Goal: Task Accomplishment & Management: Manage account settings

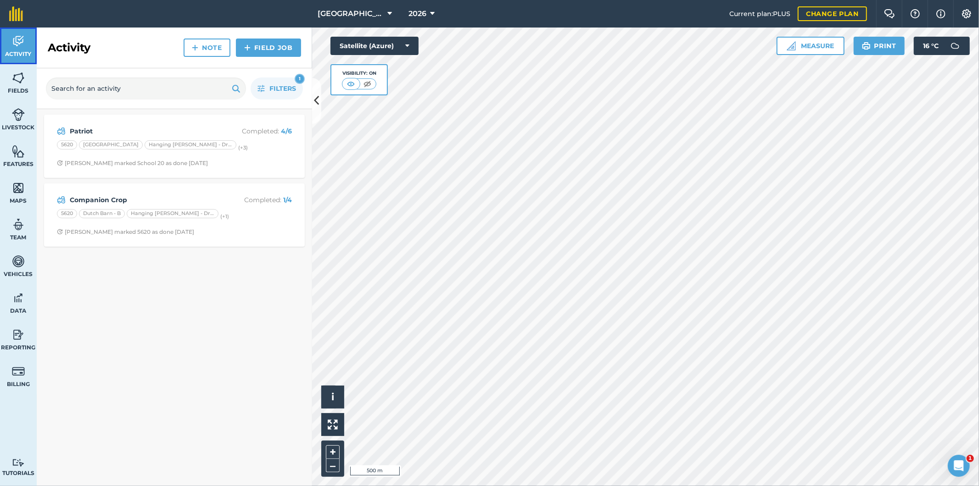
click at [22, 44] on img at bounding box center [18, 41] width 13 height 14
click at [285, 51] on link "Field Job" at bounding box center [268, 48] width 65 height 18
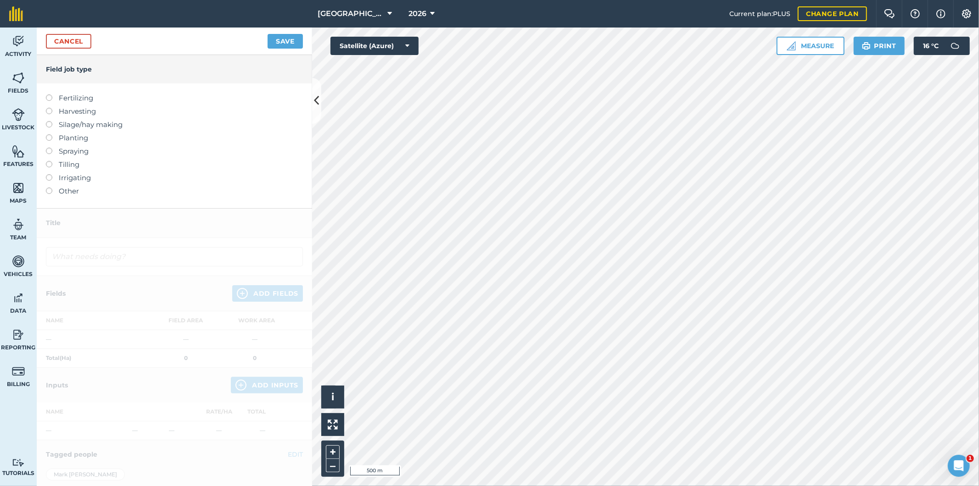
click at [50, 148] on label at bounding box center [52, 148] width 13 height 0
type input "Spraying"
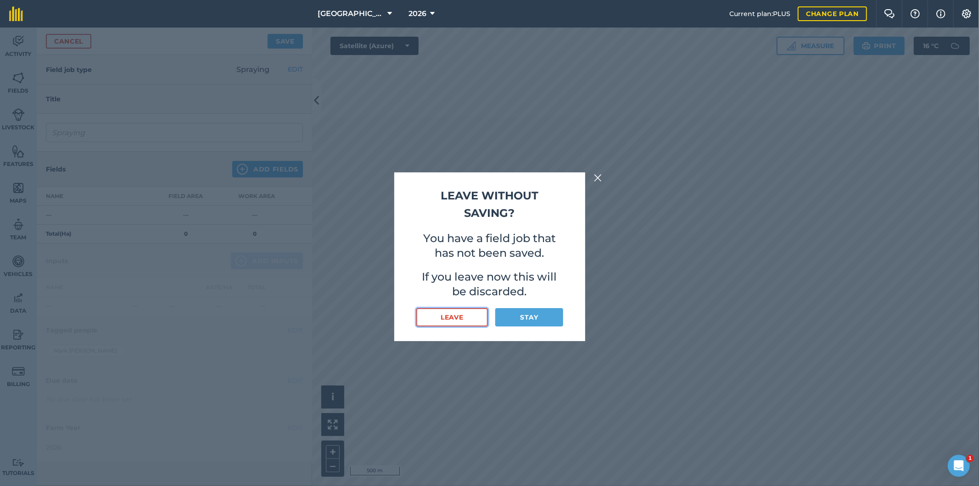
click at [469, 319] on button "Leave" at bounding box center [452, 317] width 72 height 18
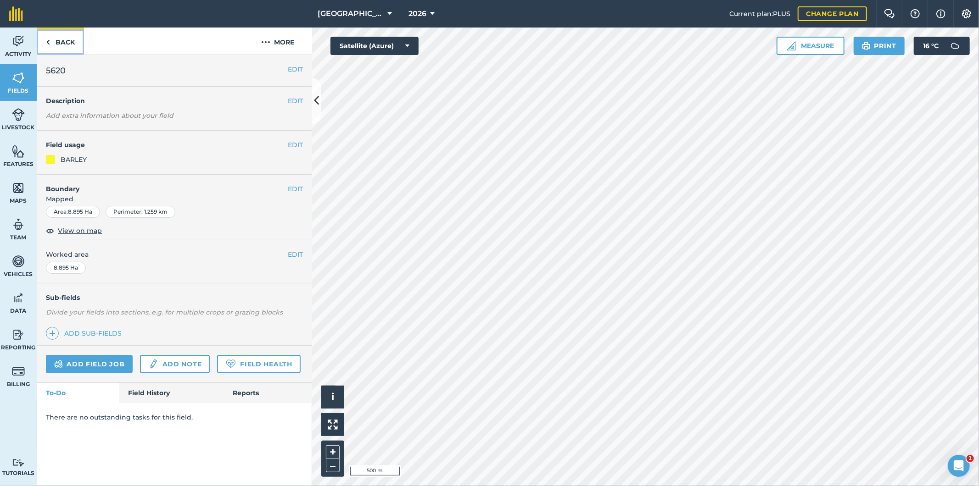
click at [61, 44] on link "Back" at bounding box center [60, 41] width 47 height 27
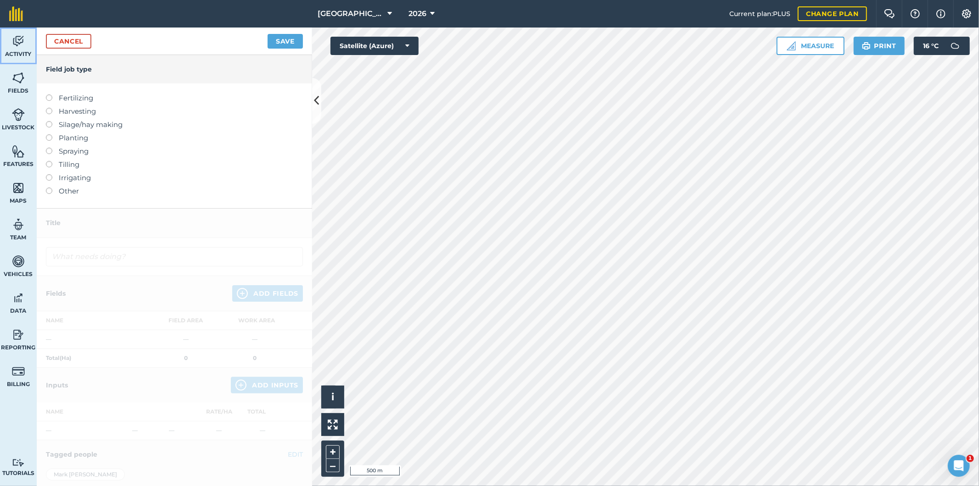
click at [20, 44] on img at bounding box center [18, 41] width 13 height 14
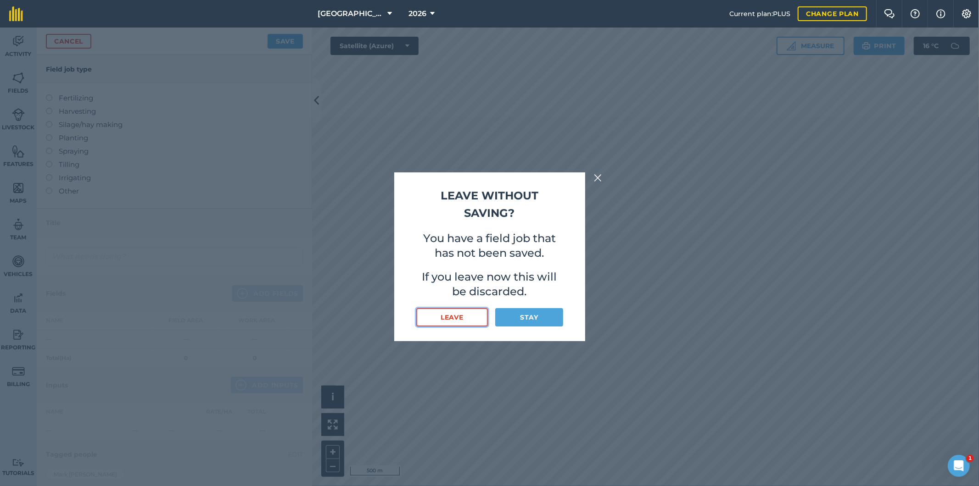
click at [467, 316] on button "Leave" at bounding box center [452, 317] width 72 height 18
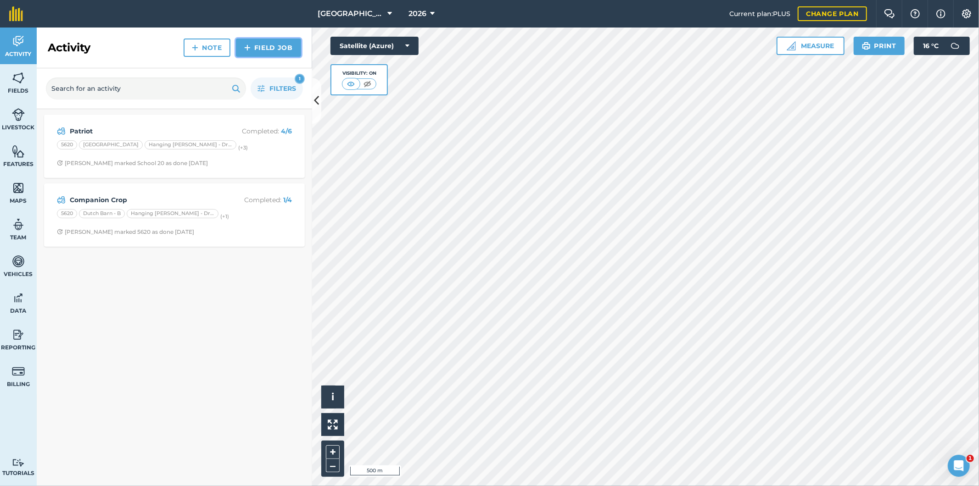
click at [263, 48] on link "Field Job" at bounding box center [268, 48] width 65 height 18
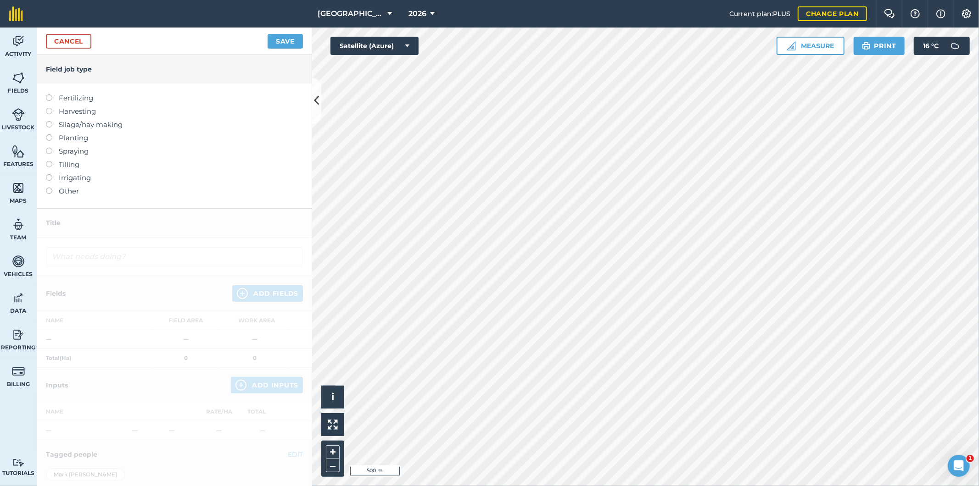
click at [50, 148] on label at bounding box center [52, 148] width 13 height 0
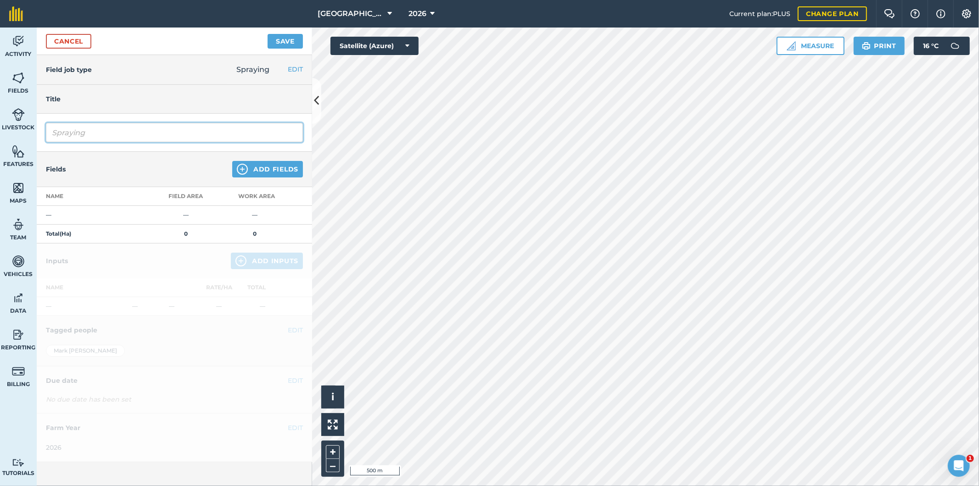
click at [123, 140] on input "Spraying" at bounding box center [174, 132] width 257 height 19
drag, startPoint x: 123, startPoint y: 139, endPoint x: 53, endPoint y: 136, distance: 69.3
click at [53, 136] on input "Spraying" at bounding box center [174, 132] width 257 height 19
type input "Insect"
click at [273, 168] on button "Add Fields" at bounding box center [267, 169] width 71 height 17
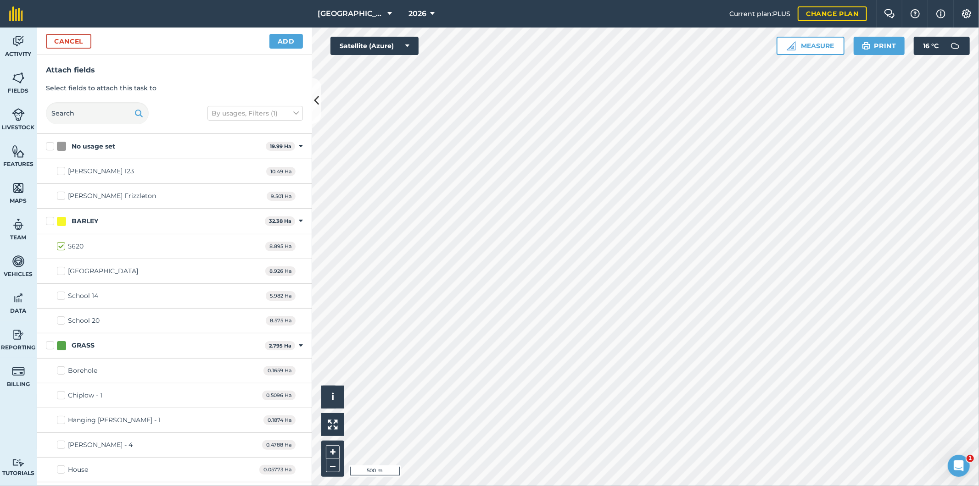
checkbox input "true"
click at [295, 44] on button "Add" at bounding box center [285, 41] width 33 height 15
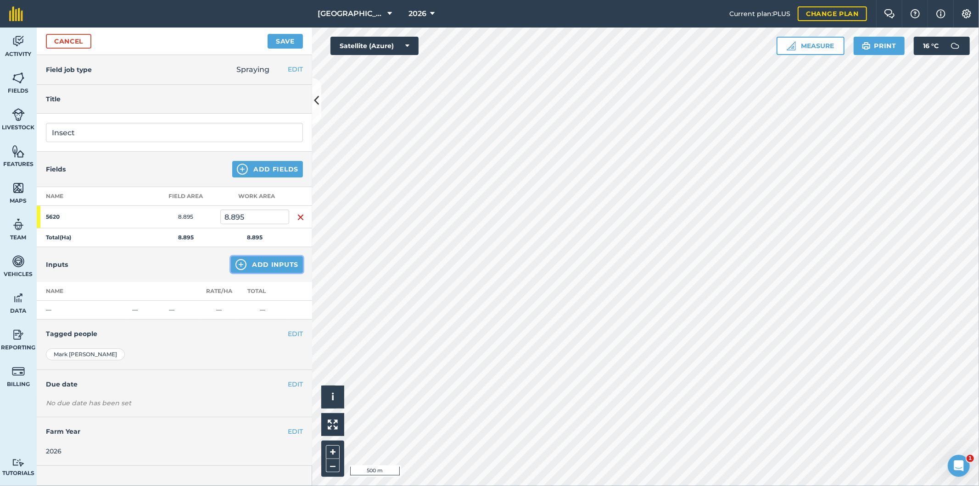
click at [268, 267] on button "Add Inputs" at bounding box center [267, 264] width 72 height 17
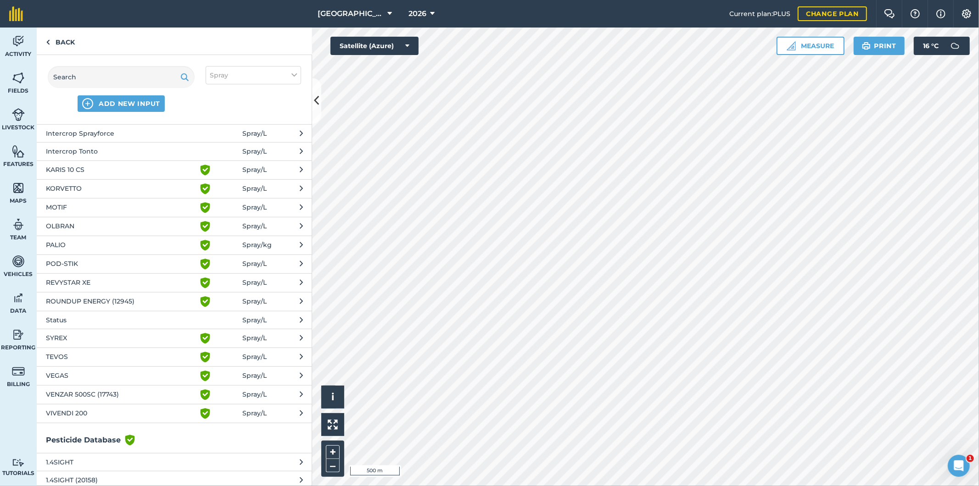
scroll to position [510, 0]
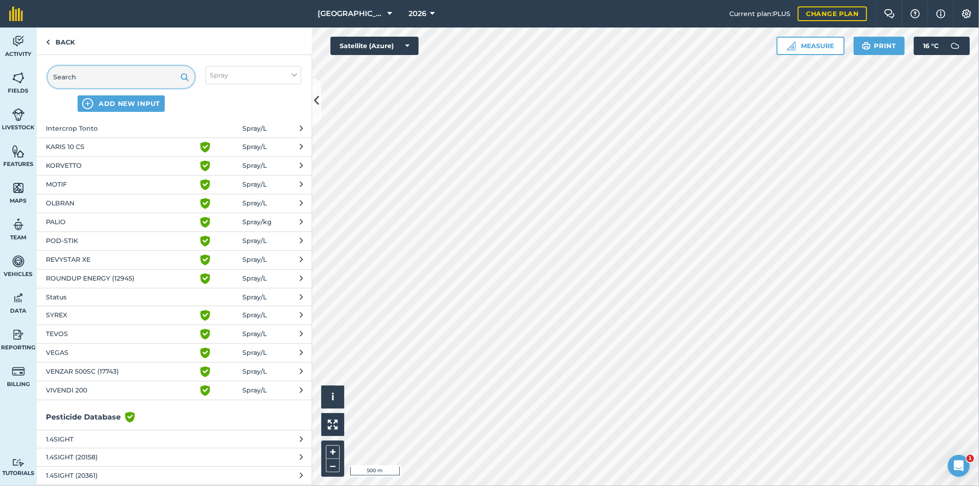
click at [106, 81] on input "text" at bounding box center [121, 77] width 147 height 22
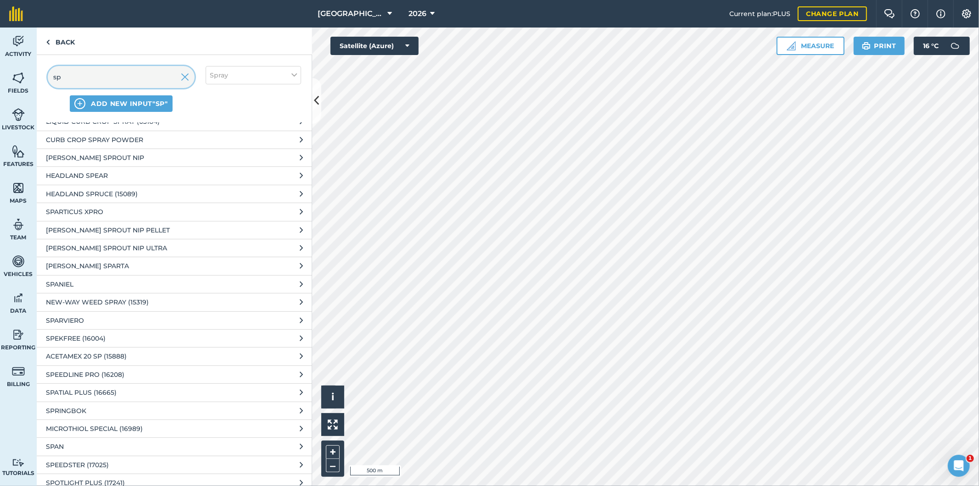
scroll to position [255, 0]
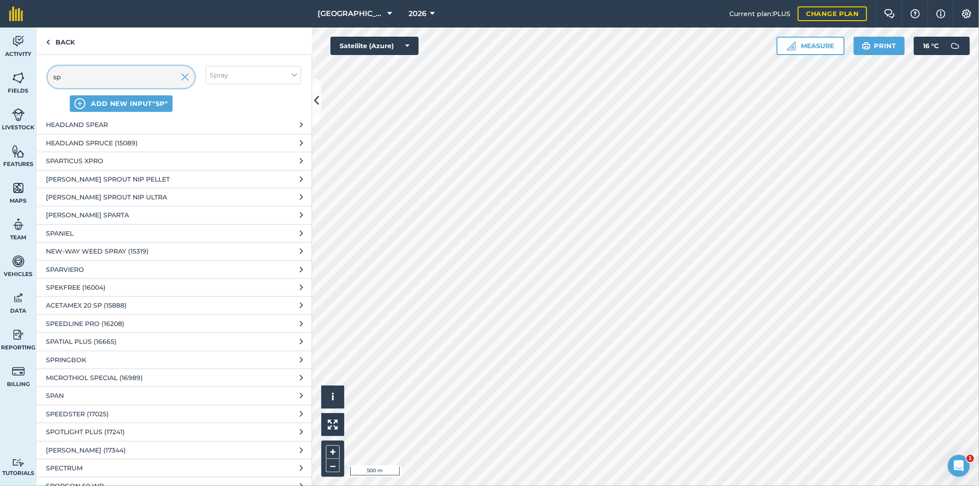
type input "sp"
click at [83, 267] on span "SPARVIERO" at bounding box center [121, 270] width 150 height 10
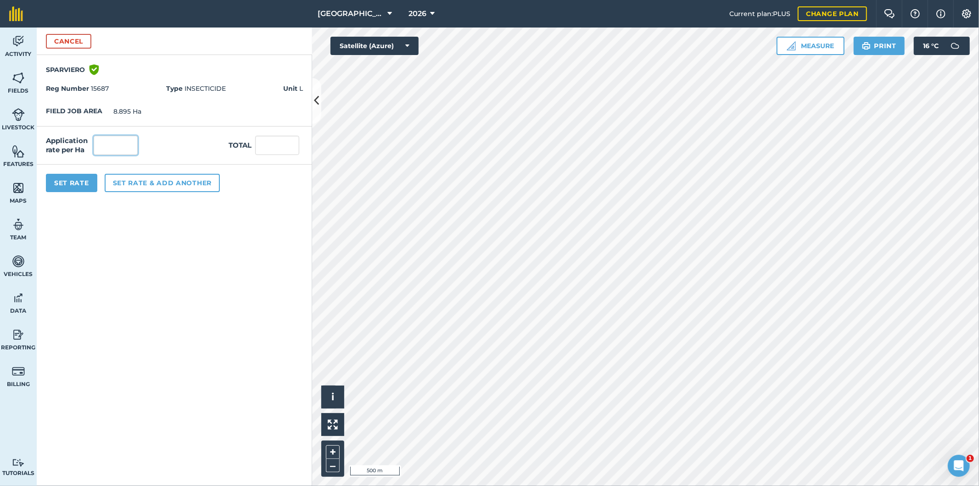
click at [124, 144] on input "text" at bounding box center [116, 145] width 44 height 19
type input "0.05"
type input "0.445"
click at [131, 184] on button "Set rate & add another" at bounding box center [162, 183] width 115 height 18
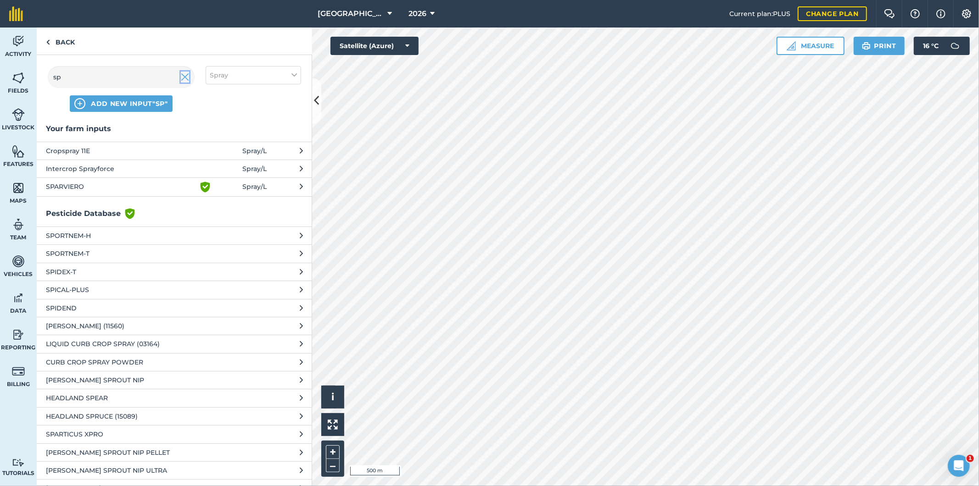
click at [182, 81] on img at bounding box center [185, 77] width 8 height 11
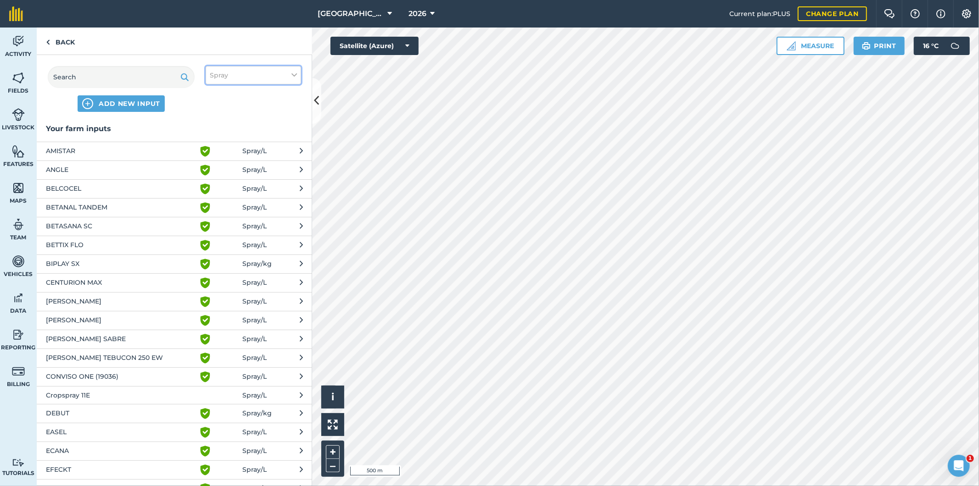
click at [223, 77] on span "Spray" at bounding box center [219, 75] width 18 height 10
click at [215, 108] on label "Fertilizer" at bounding box center [253, 111] width 87 height 10
click at [215, 108] on input "Fertilizer" at bounding box center [213, 109] width 6 height 6
checkbox input "true"
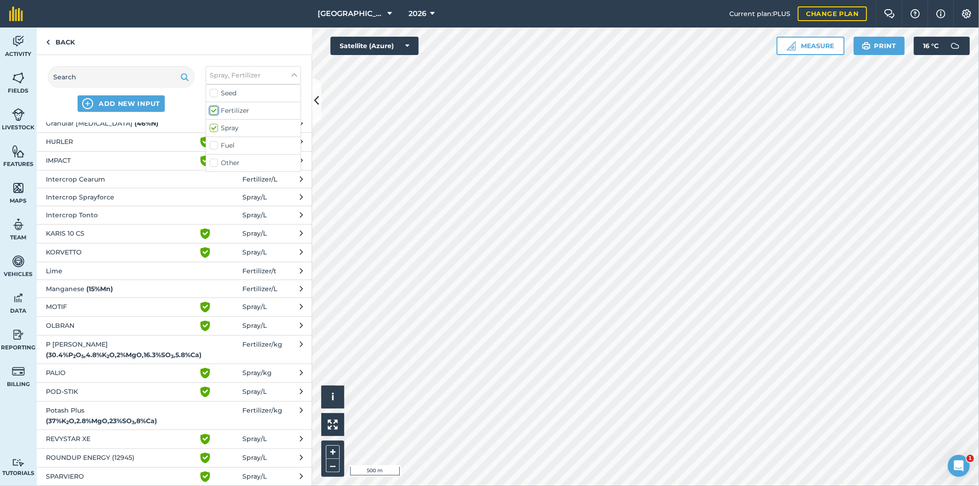
scroll to position [612, 0]
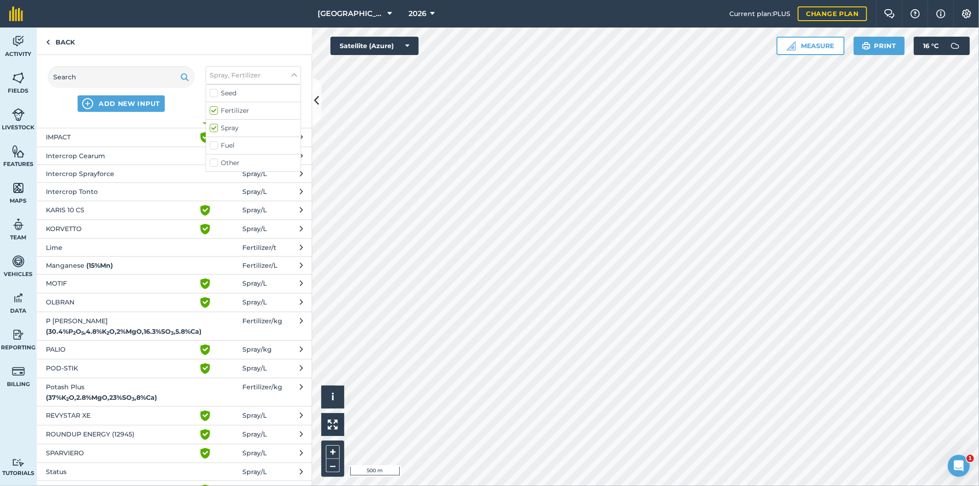
click at [92, 269] on span "Manganese ( 15 % Mn )" at bounding box center [121, 266] width 150 height 10
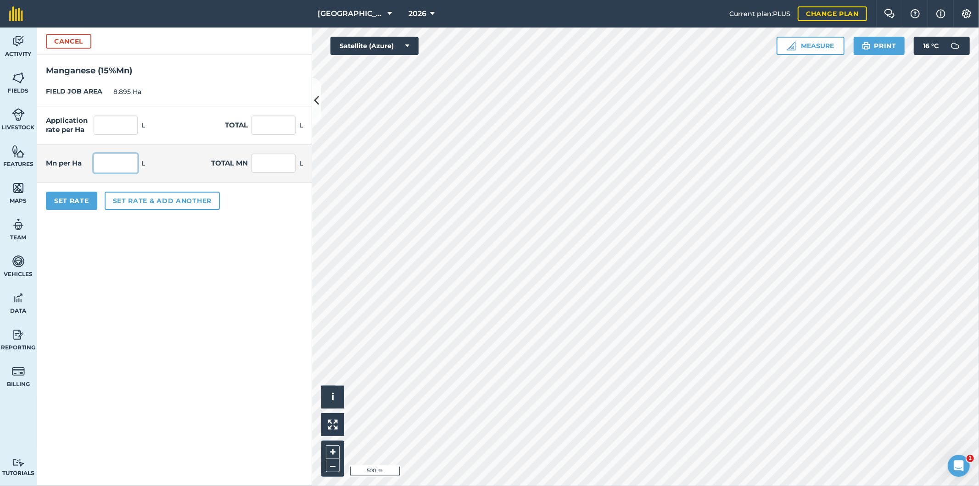
click at [125, 167] on input "text" at bounding box center [116, 163] width 44 height 19
type input "2"
type input "13.333"
type input "118.6"
type input "17.79"
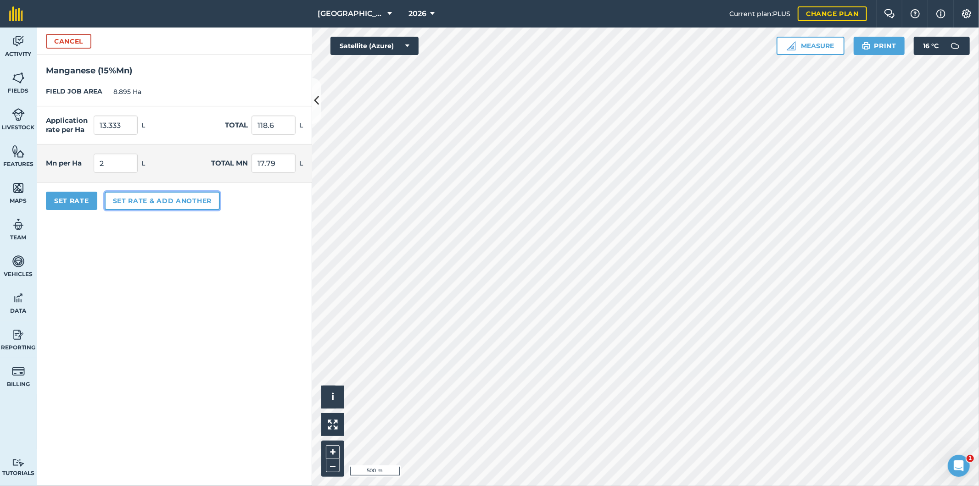
click at [123, 200] on button "Set rate & add another" at bounding box center [162, 201] width 115 height 18
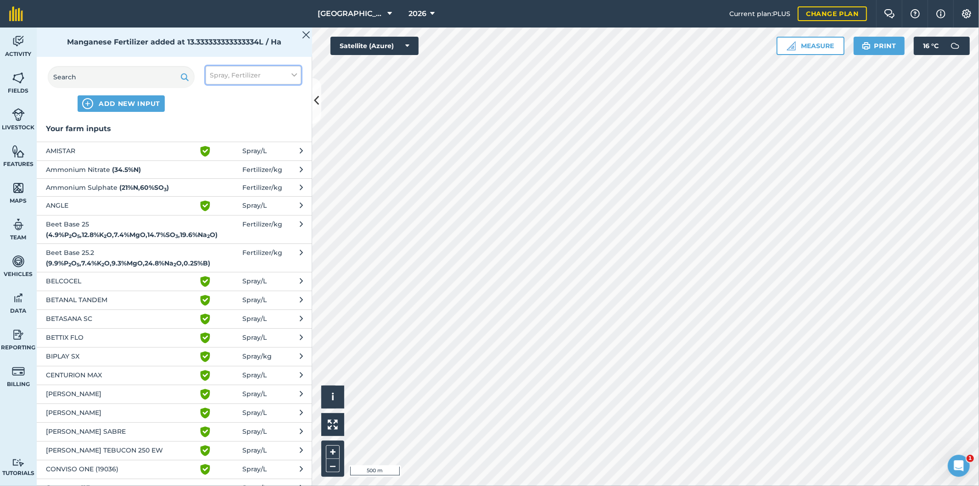
click at [260, 78] on button "Spray, Fertilizer" at bounding box center [253, 75] width 95 height 18
click at [214, 112] on label "Fertilizer" at bounding box center [253, 111] width 87 height 10
click at [214, 112] on input "Fertilizer" at bounding box center [213, 109] width 6 height 6
checkbox input "false"
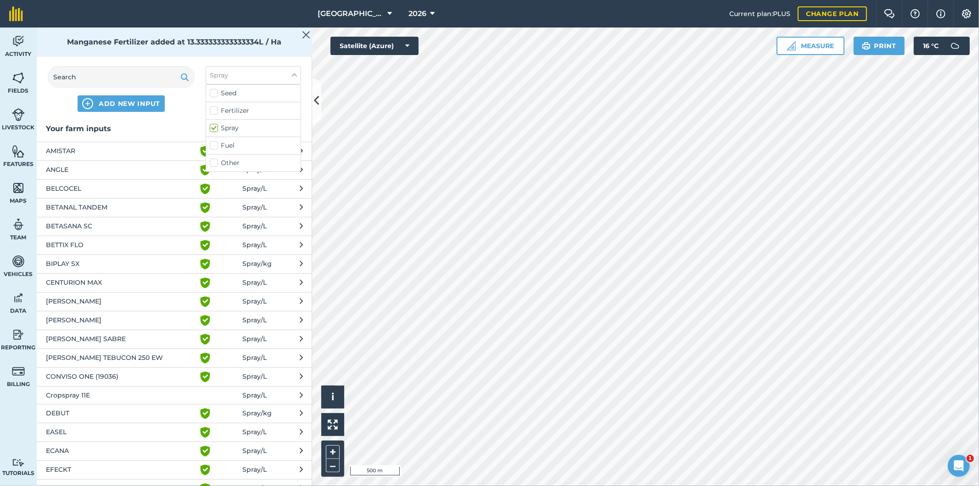
click at [212, 128] on label "Spray" at bounding box center [253, 128] width 87 height 10
click at [212, 128] on input "Spray" at bounding box center [213, 126] width 6 height 6
checkbox input "false"
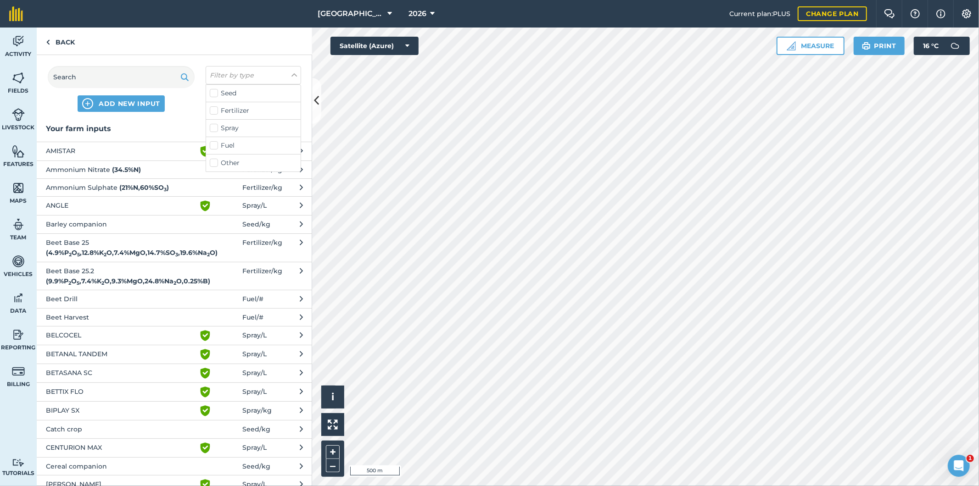
click at [215, 147] on label "Fuel" at bounding box center [253, 146] width 87 height 10
click at [215, 147] on input "Fuel" at bounding box center [213, 144] width 6 height 6
checkbox input "true"
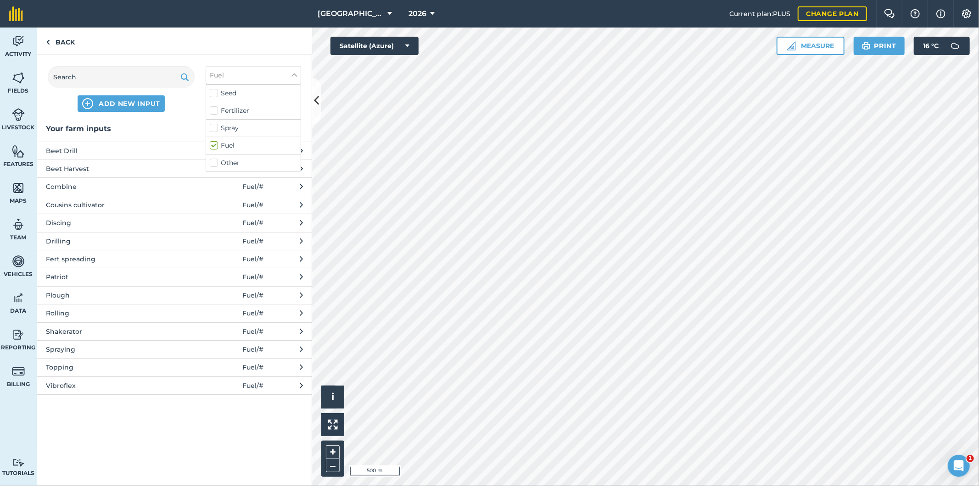
click at [66, 350] on span "Spraying" at bounding box center [121, 350] width 150 height 10
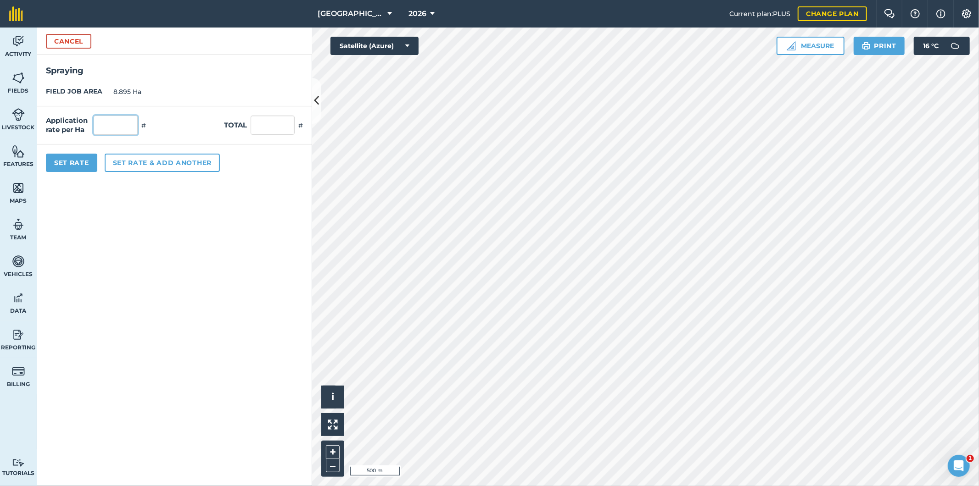
click at [131, 132] on input "text" at bounding box center [116, 125] width 44 height 19
type input "1"
click at [85, 166] on button "Set Rate" at bounding box center [71, 163] width 51 height 18
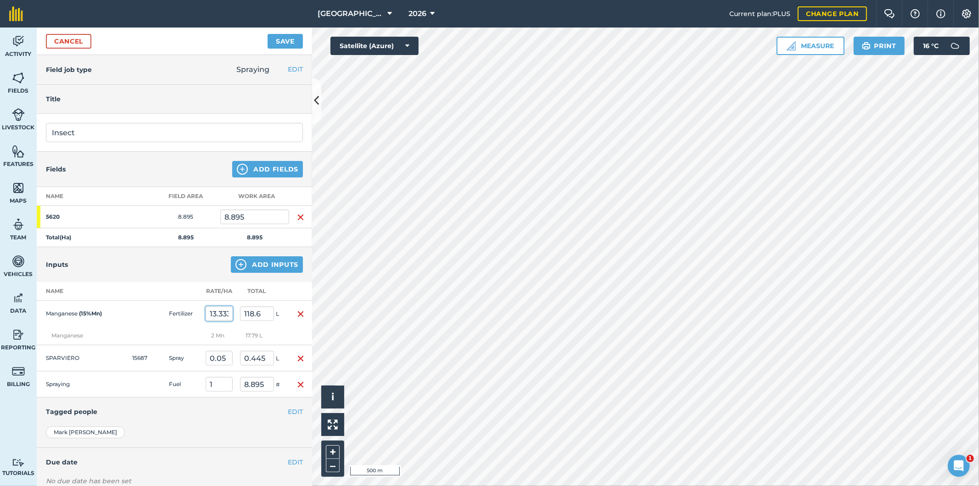
click at [214, 314] on input "13.333" at bounding box center [219, 313] width 27 height 15
drag, startPoint x: 209, startPoint y: 311, endPoint x: 233, endPoint y: 312, distance: 23.5
click at [233, 312] on td "13.333" at bounding box center [219, 314] width 34 height 26
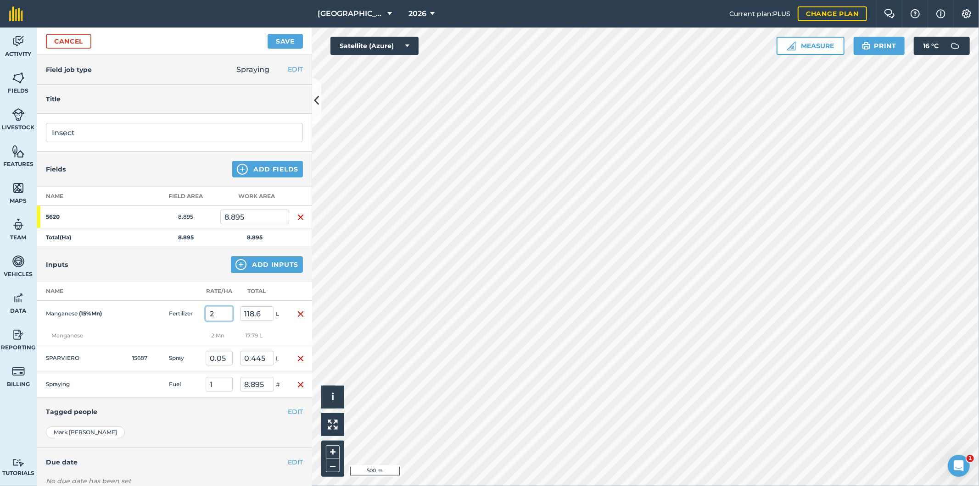
type input "2"
type input "17.79"
click at [182, 320] on td "Fertilizer" at bounding box center [183, 314] width 37 height 26
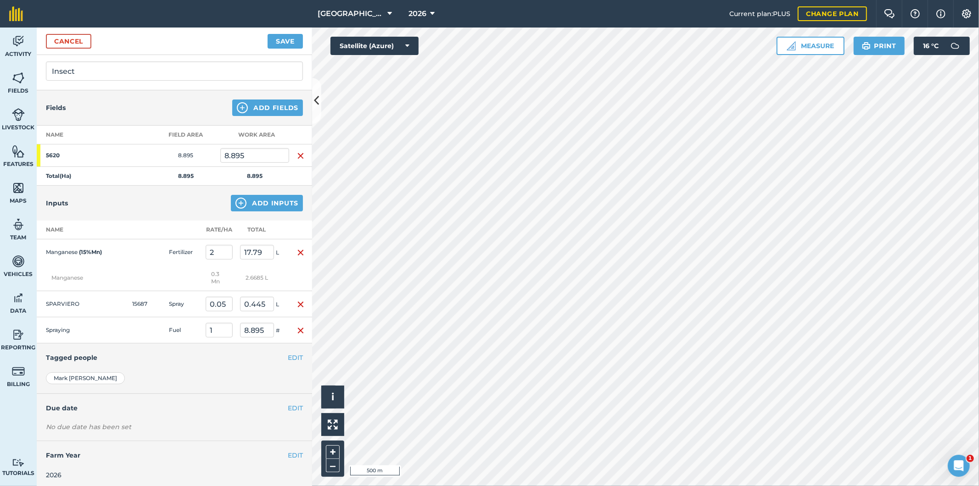
scroll to position [64, 0]
click at [288, 406] on button "EDIT" at bounding box center [295, 406] width 15 height 10
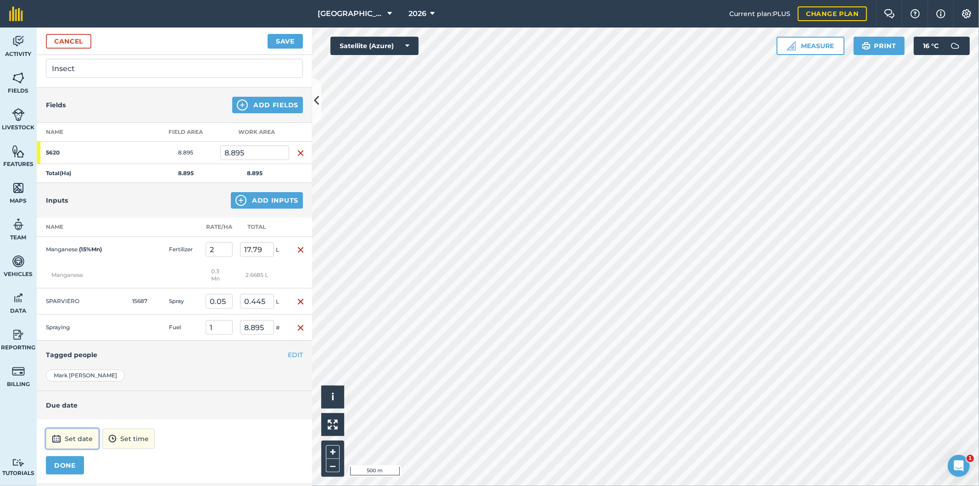
click at [89, 441] on button "Set date" at bounding box center [72, 439] width 53 height 20
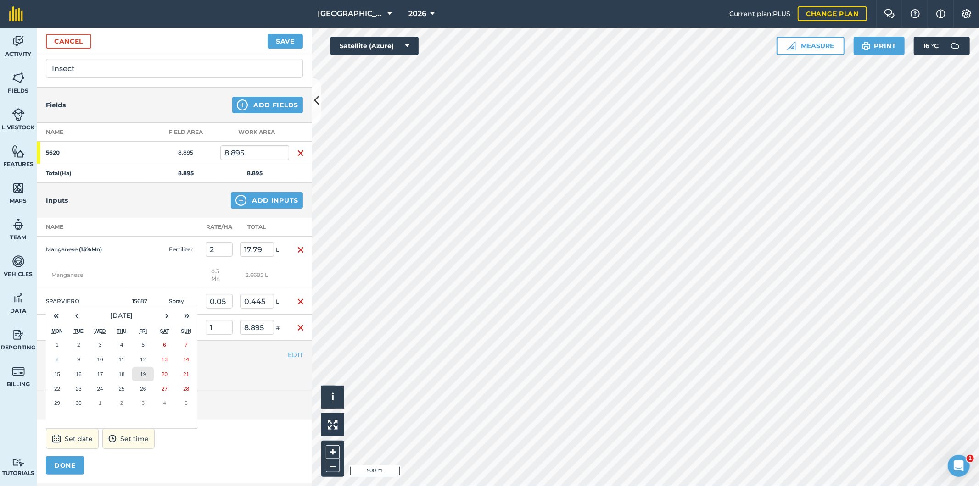
click at [143, 374] on abbr "19" at bounding box center [143, 374] width 6 height 6
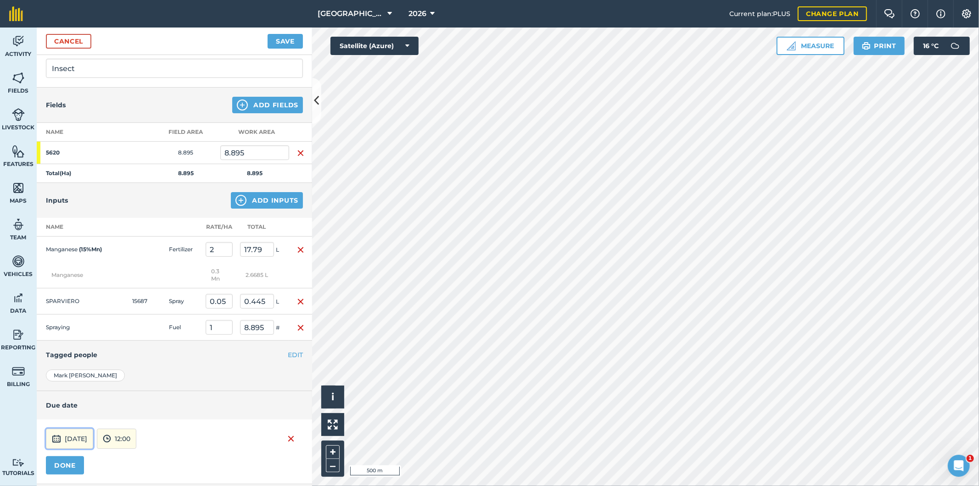
click at [93, 437] on button "[DATE]" at bounding box center [69, 439] width 47 height 20
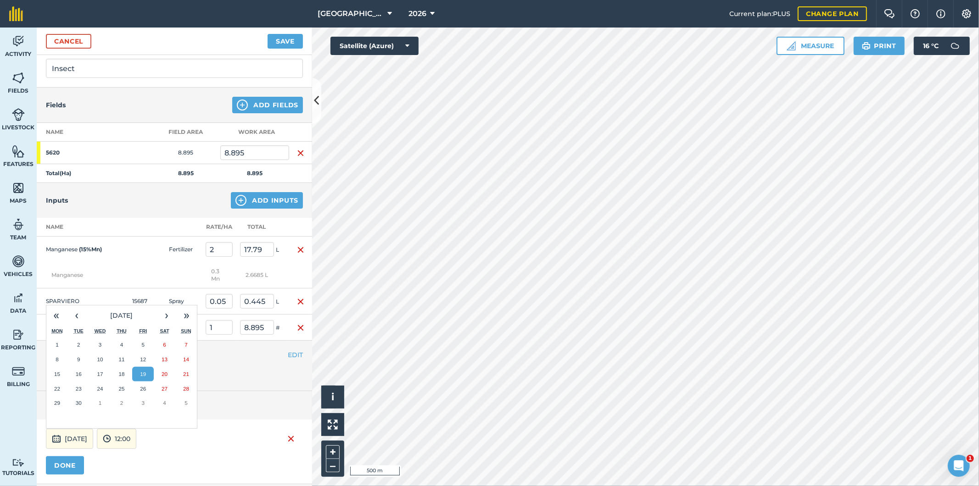
click at [140, 389] on abbr "26" at bounding box center [143, 389] width 6 height 6
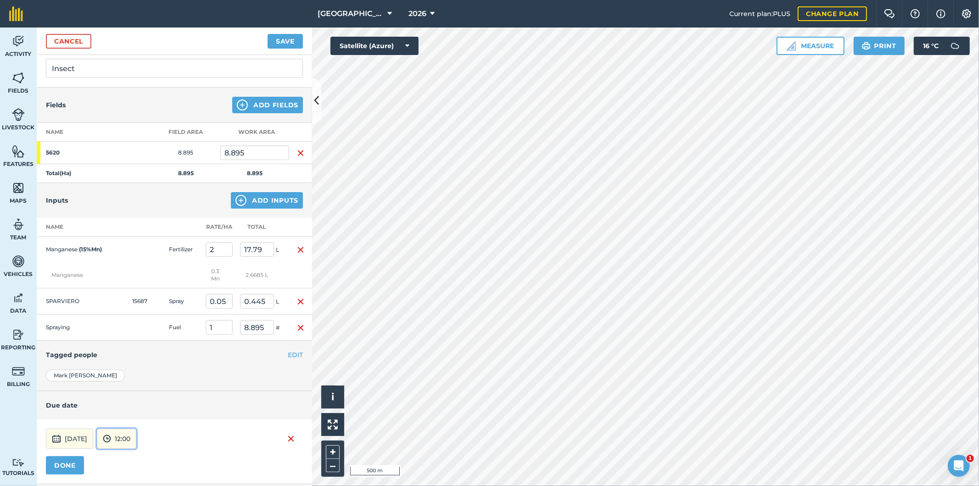
click at [136, 440] on button "12:00" at bounding box center [116, 439] width 39 height 20
click at [138, 412] on button "18:00" at bounding box center [118, 408] width 43 height 15
click at [71, 464] on button "DONE" at bounding box center [65, 466] width 38 height 18
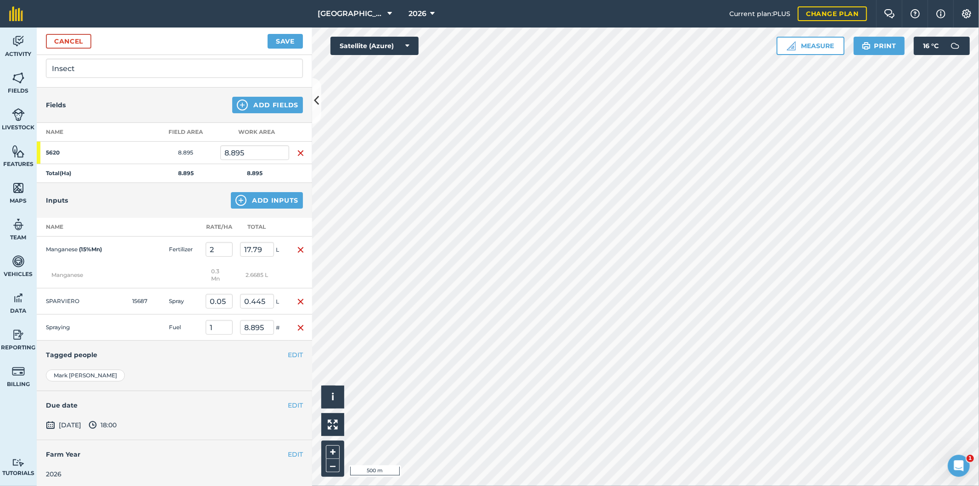
scroll to position [66, 0]
click at [291, 46] on button "Save" at bounding box center [284, 41] width 35 height 15
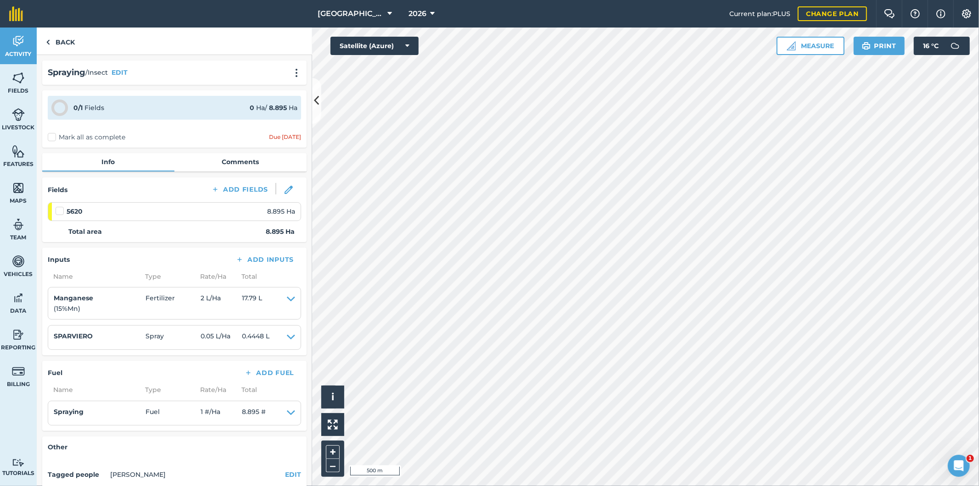
click at [53, 138] on label "Mark all as complete" at bounding box center [87, 138] width 78 height 10
click at [53, 138] on input "Mark all as complete" at bounding box center [51, 136] width 6 height 6
checkbox input "false"
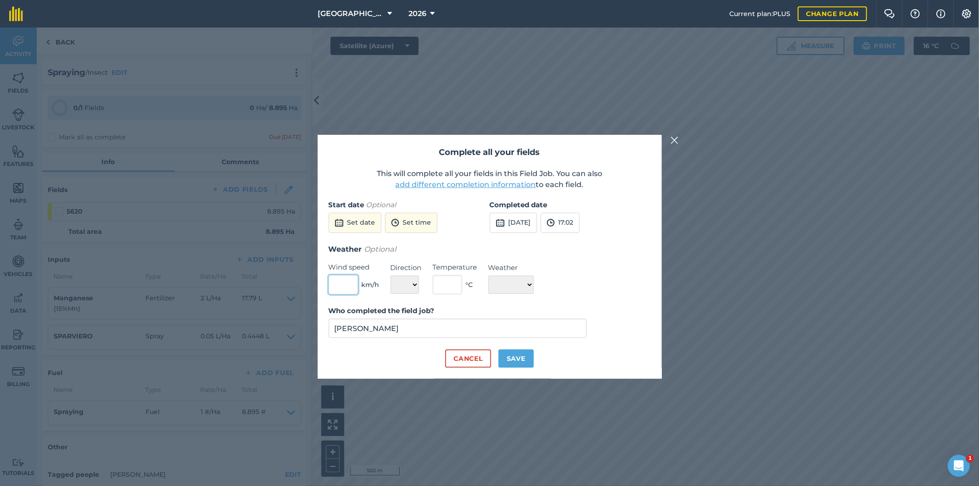
click at [349, 286] on input "text" at bounding box center [343, 284] width 29 height 19
type input "2"
click at [409, 290] on select "N NE E SE S SW W NW" at bounding box center [404, 285] width 28 height 18
click at [390, 276] on select "N NE E SE S SW W NW" at bounding box center [404, 285] width 28 height 18
click at [414, 288] on select "N NE E SE S SW W NW" at bounding box center [404, 285] width 28 height 18
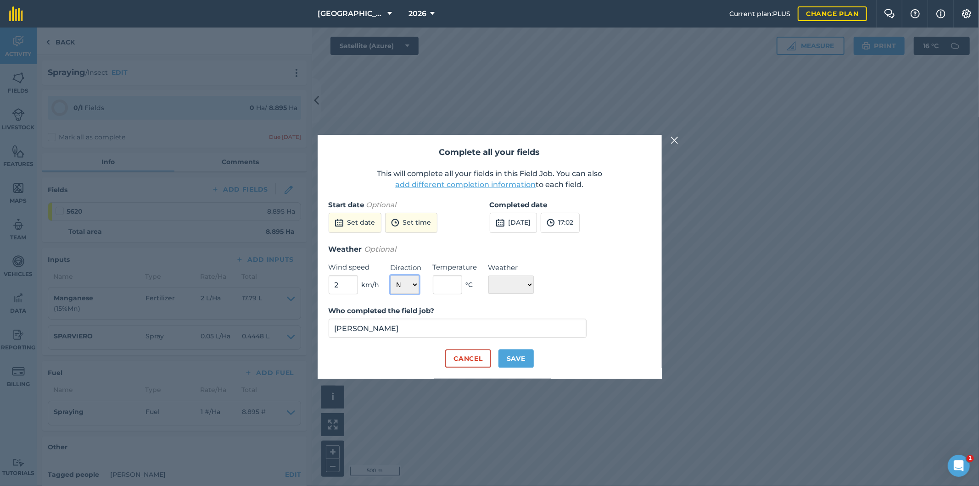
select select "NE"
click at [390, 276] on select "N NE E SE S SW W NW" at bounding box center [404, 285] width 28 height 18
click at [453, 283] on input "text" at bounding box center [447, 284] width 29 height 19
type input "14"
click at [516, 284] on select "☀️ Sunny 🌧 Rainy ⛅️ Cloudy 🌨 Snow ❄️ Icy" at bounding box center [510, 285] width 45 height 18
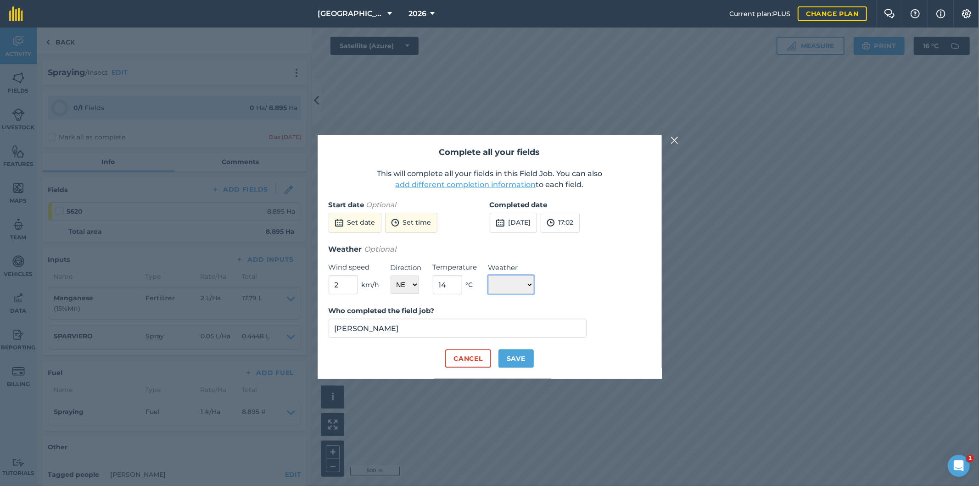
select select "Cloudy"
click at [488, 276] on select "☀️ Sunny 🌧 Rainy ⛅️ Cloudy 🌨 Snow ❄️ Icy" at bounding box center [510, 285] width 45 height 18
click at [515, 358] on button "Save" at bounding box center [515, 359] width 35 height 18
checkbox input "true"
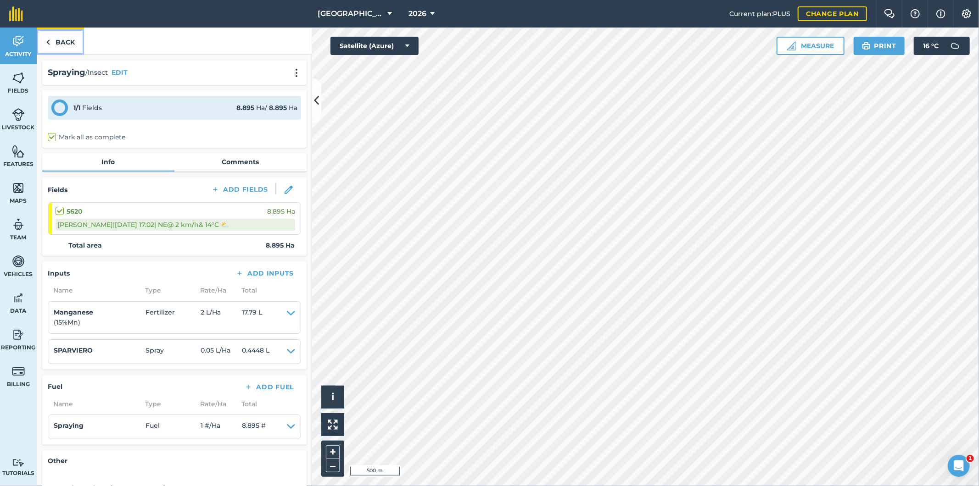
click at [62, 43] on link "Back" at bounding box center [60, 41] width 47 height 27
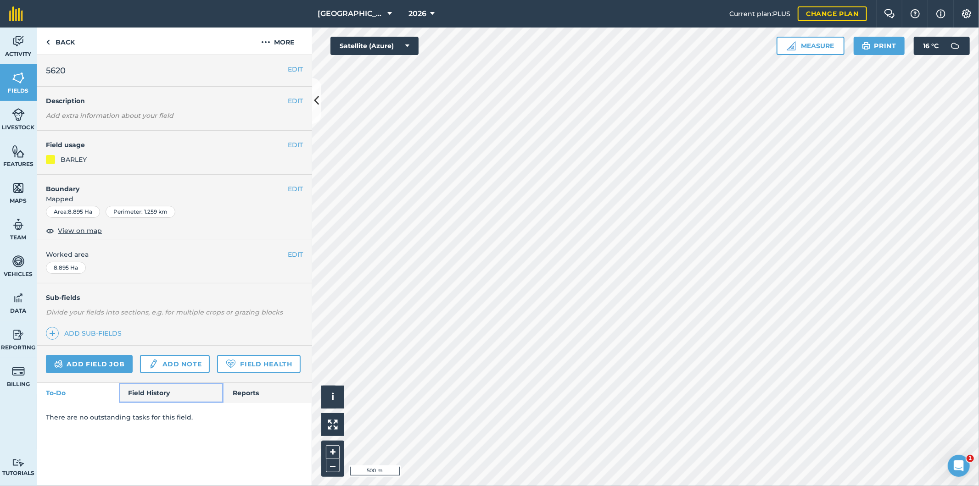
click at [159, 393] on link "Field History" at bounding box center [171, 393] width 104 height 20
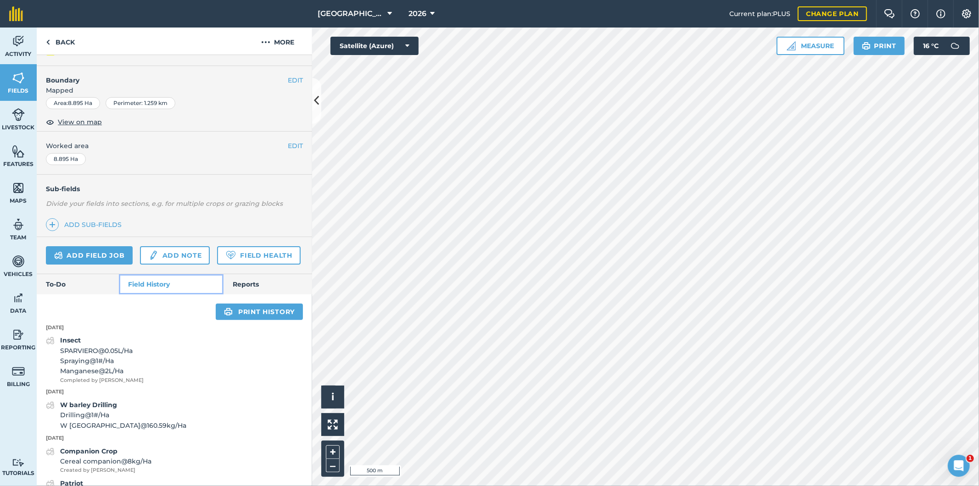
scroll to position [102, 0]
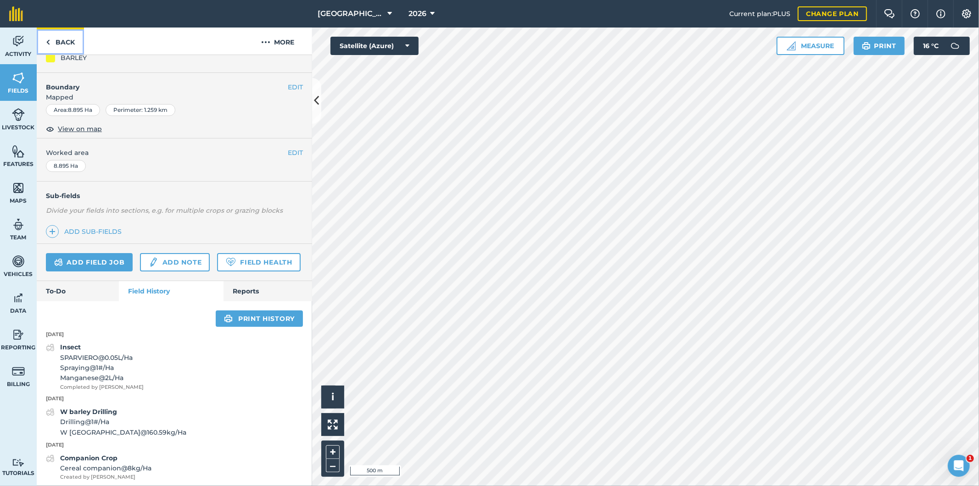
click at [67, 42] on link "Back" at bounding box center [60, 41] width 47 height 27
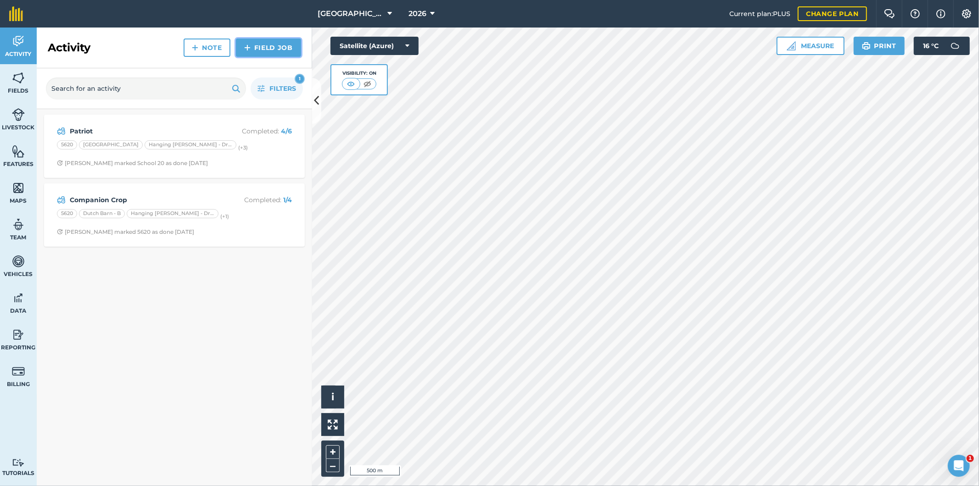
click at [282, 47] on link "Field Job" at bounding box center [268, 48] width 65 height 18
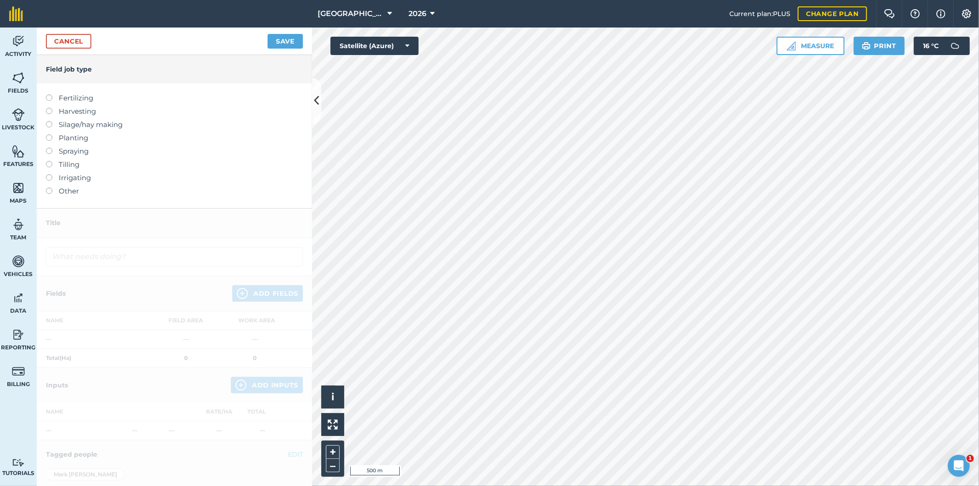
click at [48, 148] on label at bounding box center [52, 148] width 13 height 0
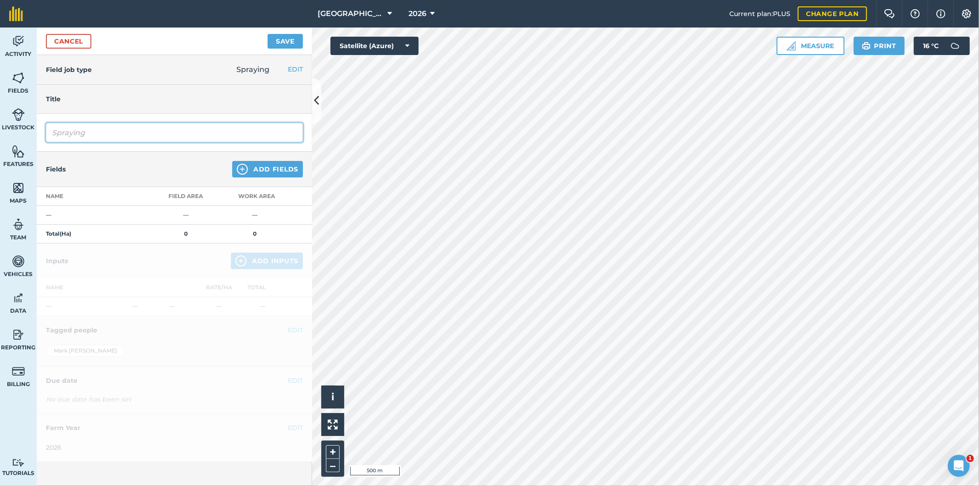
click at [103, 139] on input "Spraying" at bounding box center [174, 132] width 257 height 19
drag, startPoint x: 103, startPoint y: 139, endPoint x: 52, endPoint y: 139, distance: 50.9
click at [52, 139] on input "Spraying" at bounding box center [174, 132] width 257 height 19
type input "Flea Beetle"
click at [286, 171] on button "Add Fields" at bounding box center [267, 169] width 71 height 17
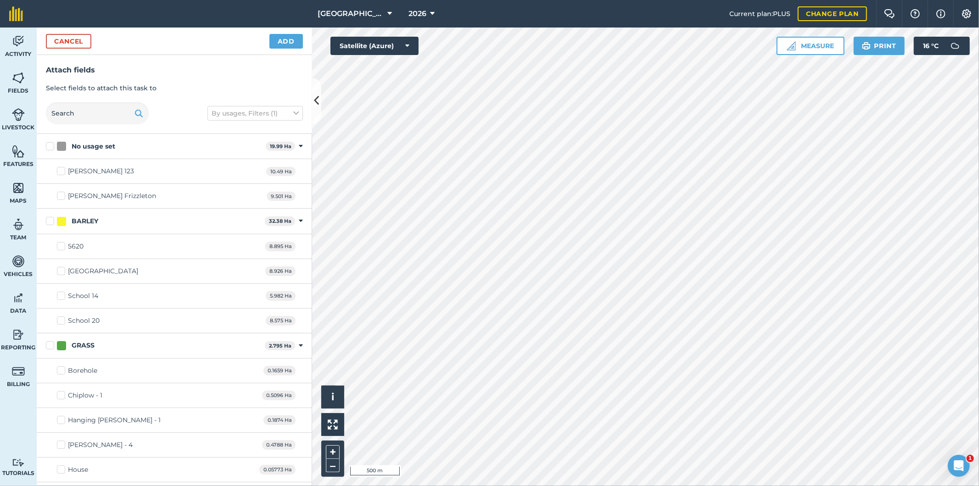
checkbox input "true"
click at [278, 43] on button "Add" at bounding box center [285, 41] width 33 height 15
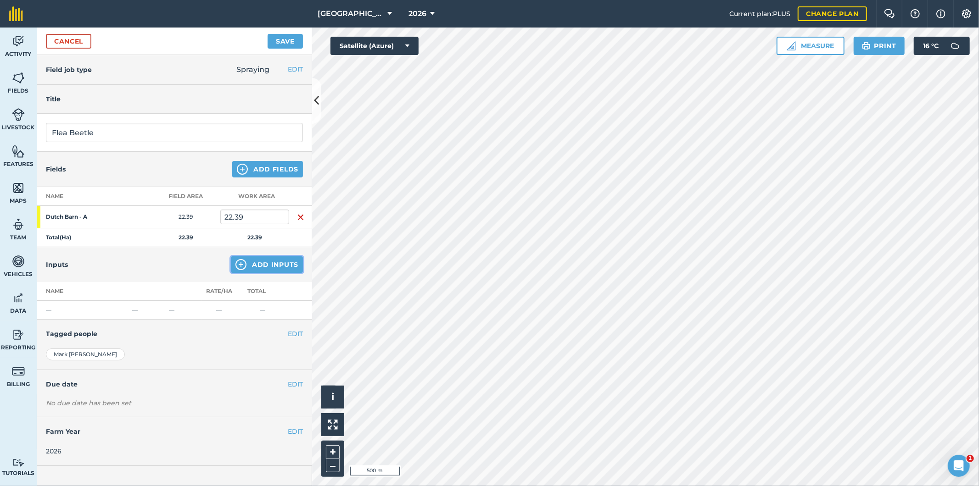
click at [279, 265] on button "Add Inputs" at bounding box center [267, 264] width 72 height 17
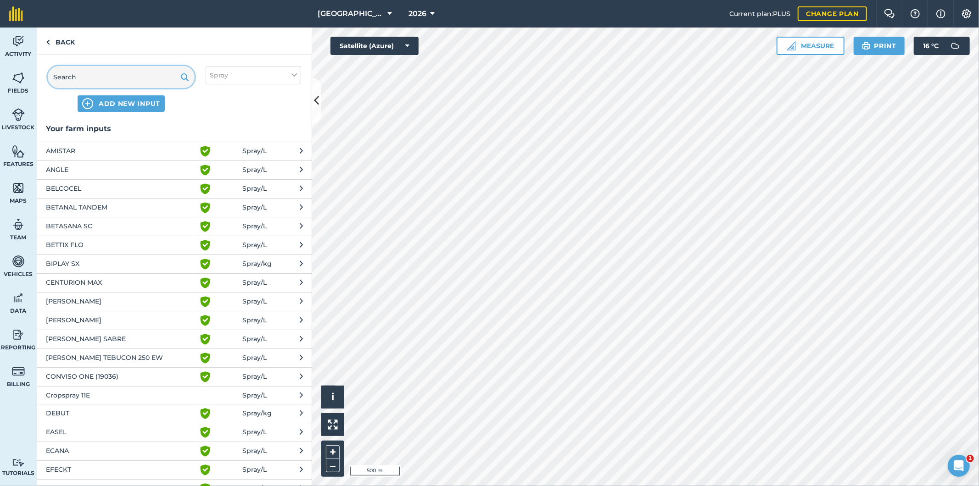
click at [107, 80] on input "text" at bounding box center [121, 77] width 147 height 22
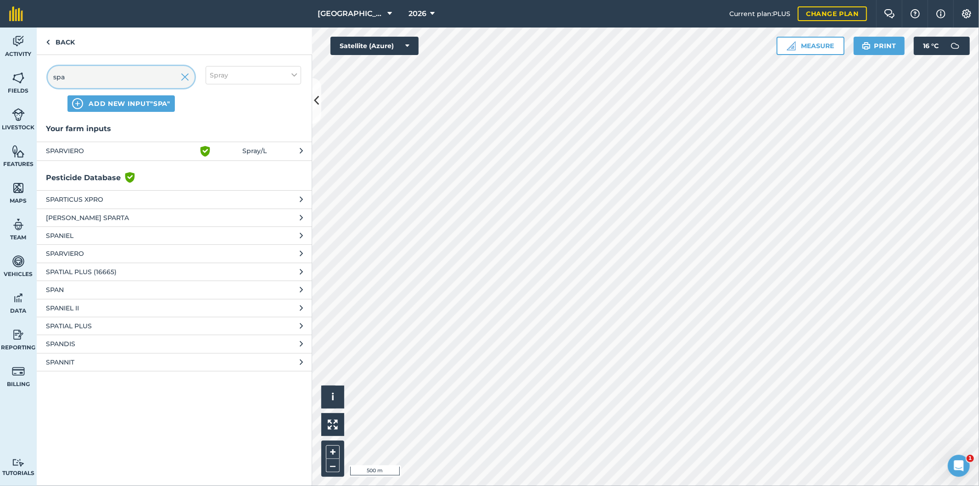
type input "spa"
click at [67, 149] on span "SPARVIERO" at bounding box center [121, 151] width 150 height 11
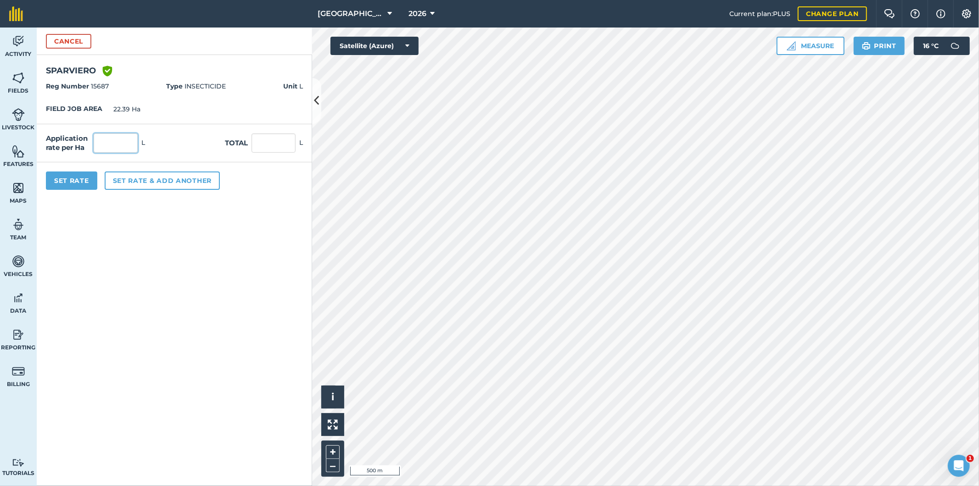
click at [116, 147] on input "text" at bounding box center [116, 143] width 44 height 19
type input "0.075"
type input "1.679"
click at [168, 145] on div "Application rate per Ha 0.075 L Total 1.679 L" at bounding box center [174, 143] width 275 height 38
click at [164, 179] on button "Set rate & add another" at bounding box center [162, 181] width 115 height 18
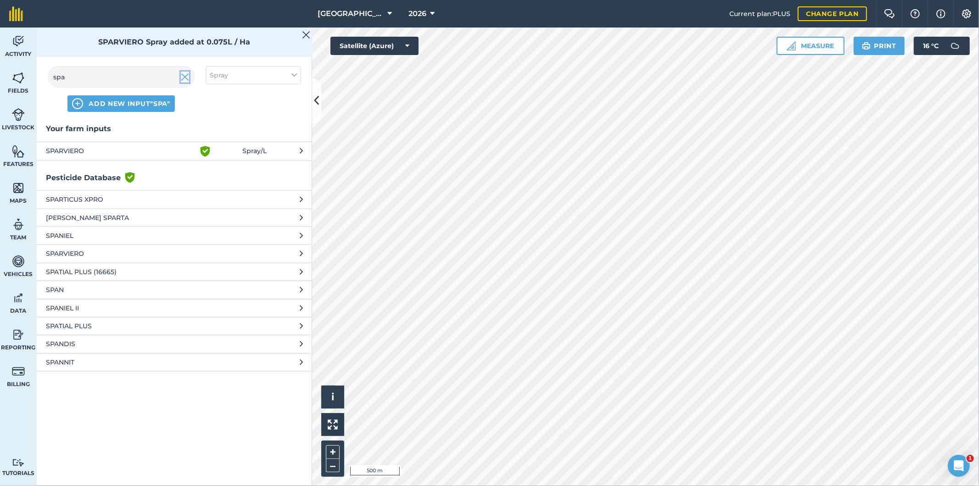
click at [184, 78] on img at bounding box center [185, 77] width 8 height 11
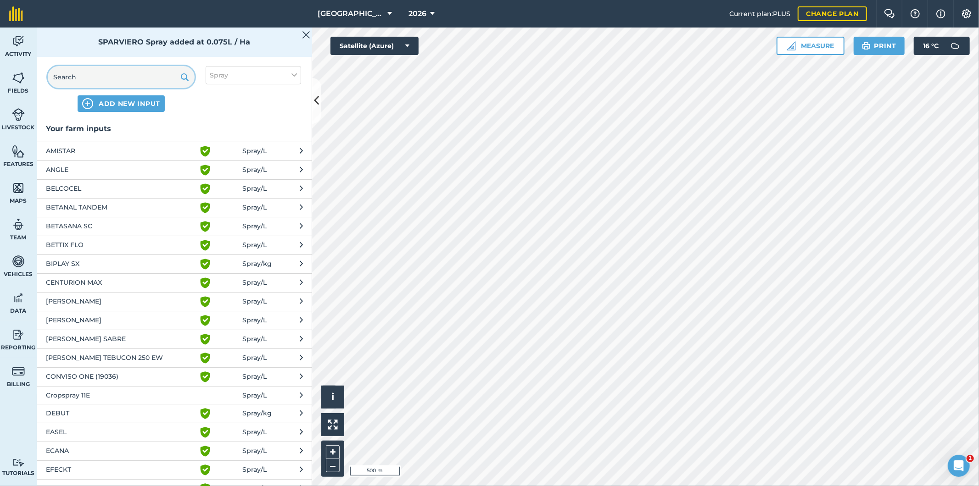
click at [134, 84] on input "text" at bounding box center [121, 77] width 147 height 22
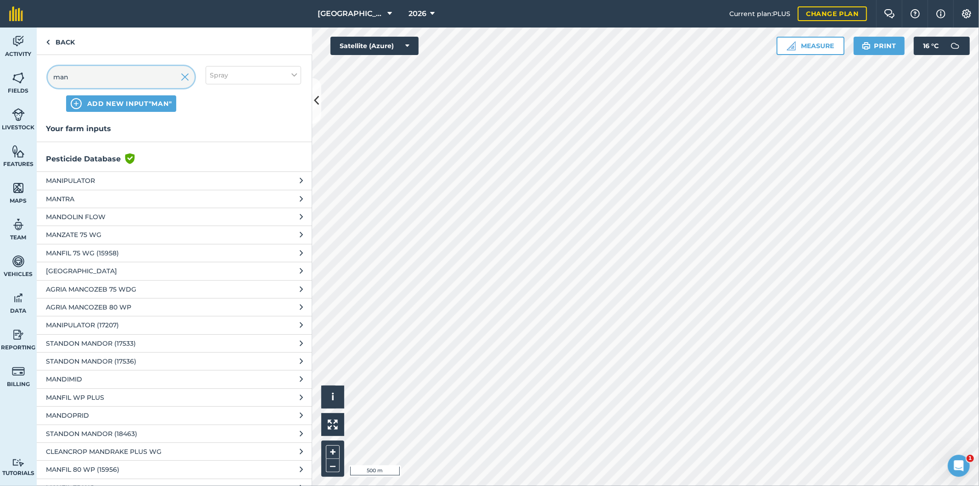
type input "man"
click at [230, 77] on button "Spray" at bounding box center [253, 75] width 95 height 18
click at [213, 112] on label "Fertilizer" at bounding box center [253, 111] width 87 height 10
click at [213, 112] on input "Fertilizer" at bounding box center [213, 109] width 6 height 6
checkbox input "true"
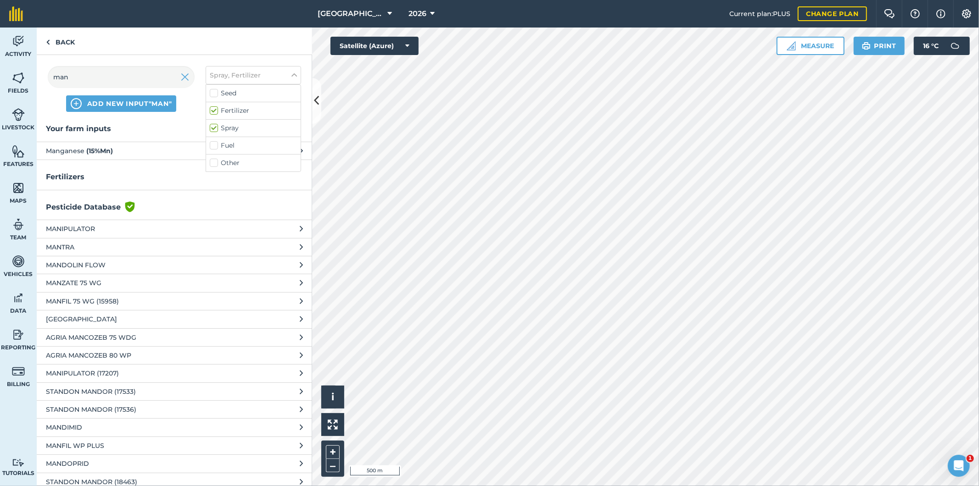
click at [89, 151] on strong "( 15 % Mn )" at bounding box center [99, 151] width 27 height 8
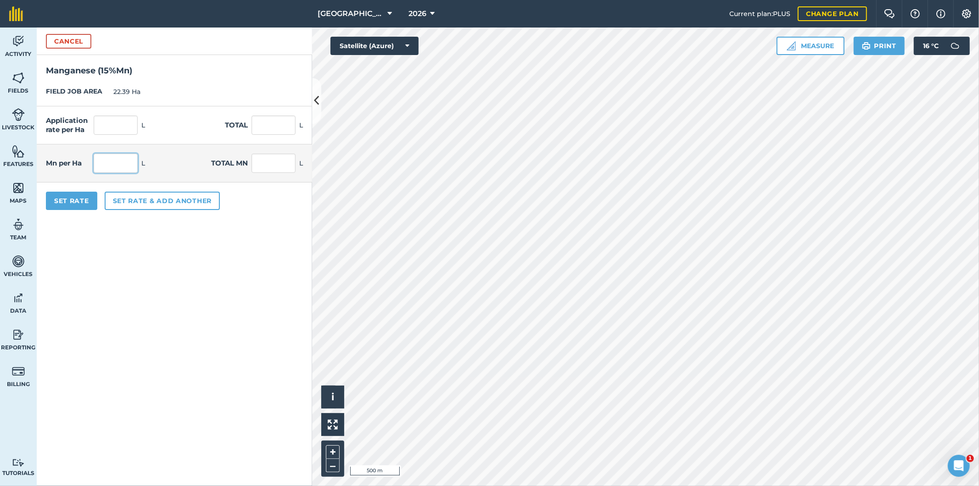
click at [124, 159] on input "text" at bounding box center [116, 163] width 44 height 19
type input "1"
type input "6.667"
type input "149.267"
type input "22.39"
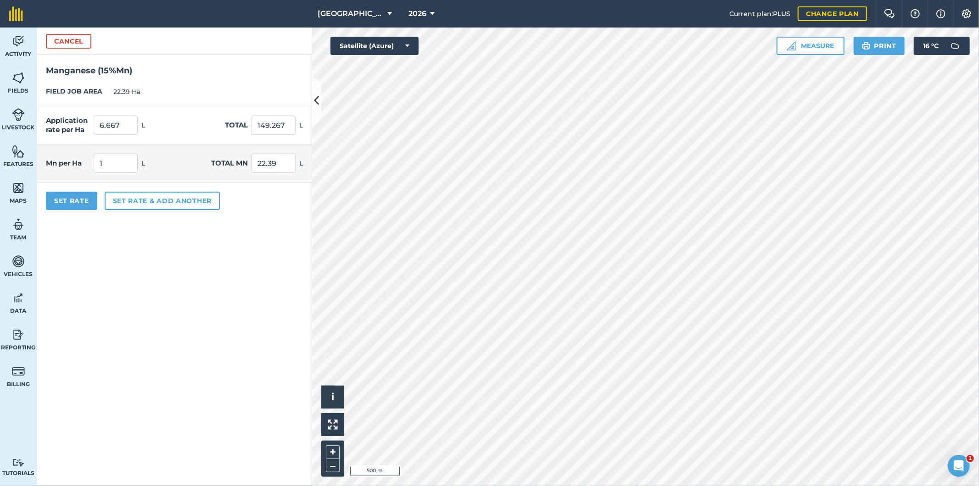
click at [187, 169] on div "Mn per Ha 1 L Total Mn 22.39 L" at bounding box center [174, 164] width 275 height 38
click at [130, 203] on button "Set rate & add another" at bounding box center [162, 201] width 115 height 18
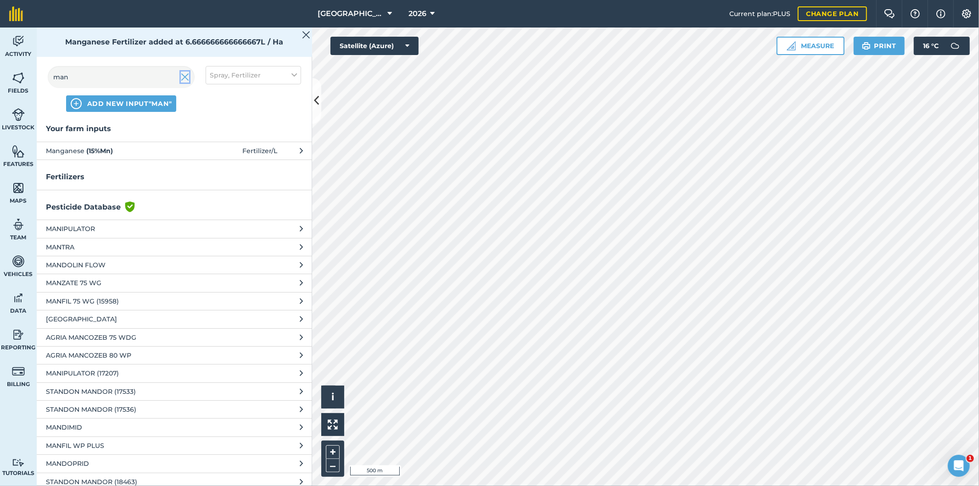
click at [185, 77] on img at bounding box center [185, 77] width 8 height 11
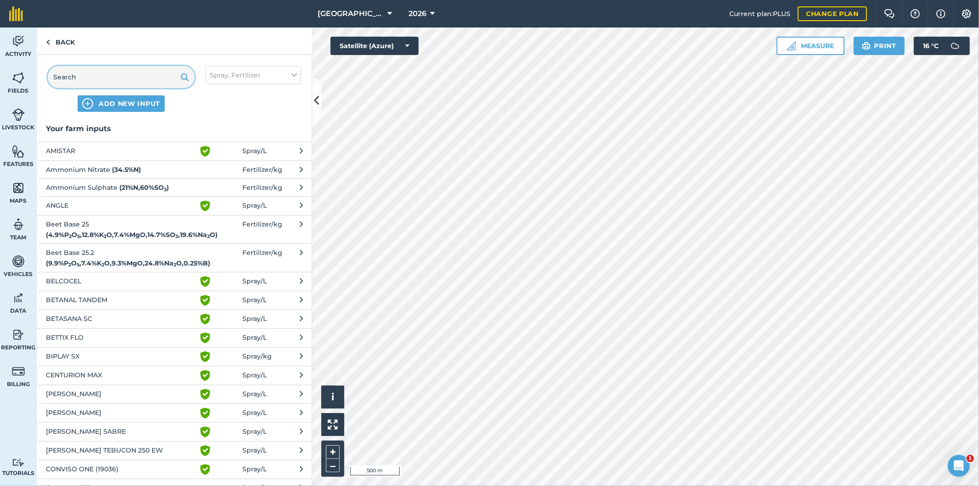
click at [123, 79] on input "text" at bounding box center [121, 77] width 147 height 22
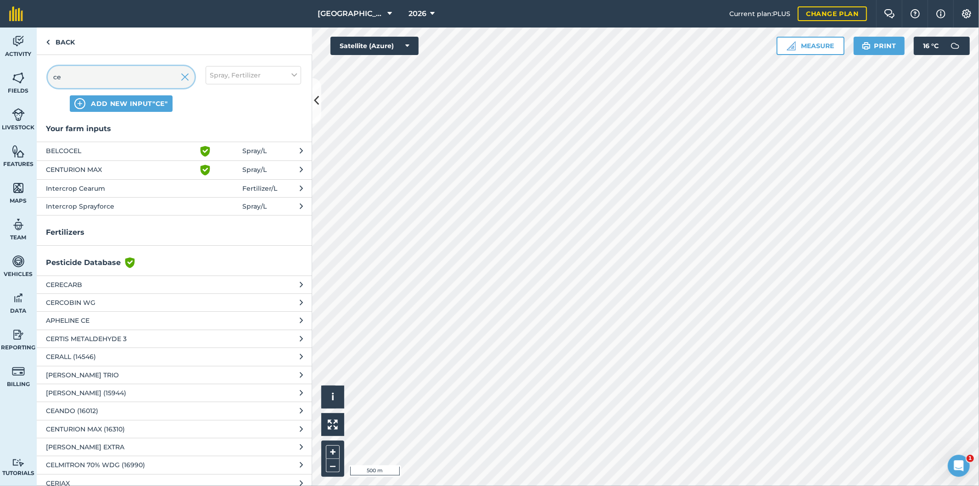
type input "ce"
click at [91, 186] on span "Intercrop Cearum" at bounding box center [121, 189] width 150 height 10
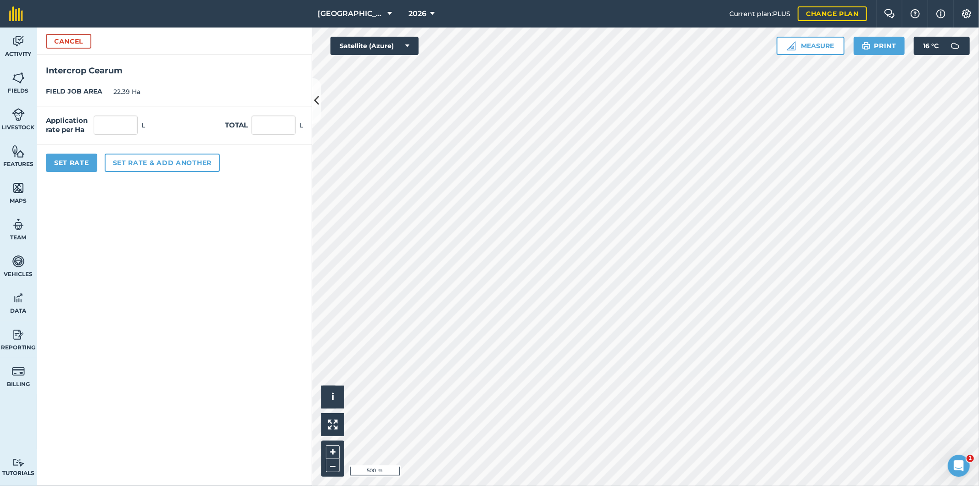
click at [112, 115] on div "Application rate per Ha L Total L" at bounding box center [174, 125] width 275 height 38
click at [271, 126] on input "text" at bounding box center [273, 125] width 44 height 19
type input "4"
type input "0.179"
click at [205, 121] on div "Application rate per Ha 0.179 L Total 4 L" at bounding box center [174, 125] width 275 height 38
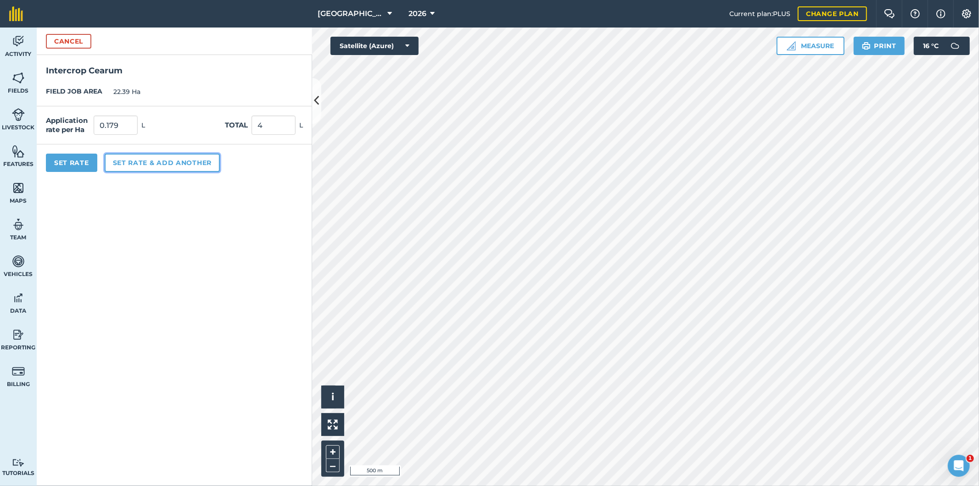
click at [119, 164] on button "Set rate & add another" at bounding box center [162, 163] width 115 height 18
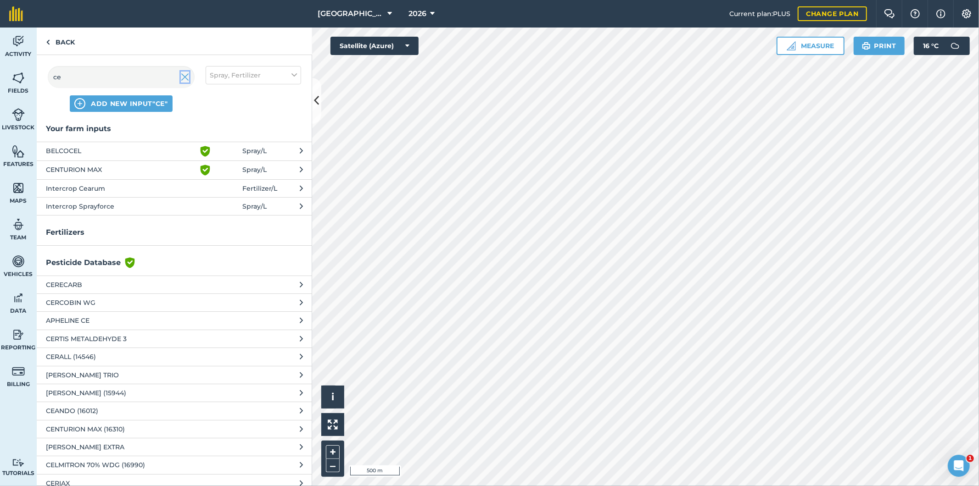
click at [185, 75] on img at bounding box center [185, 77] width 8 height 11
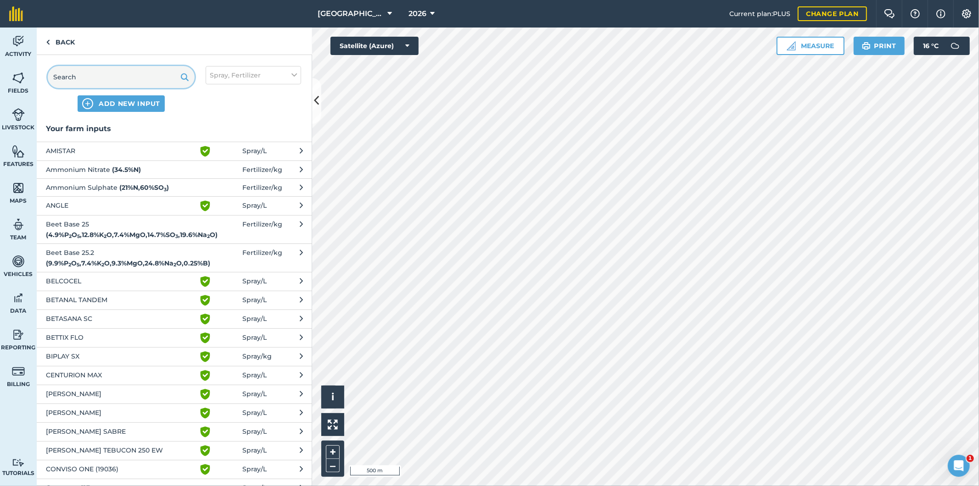
click at [144, 75] on input "text" at bounding box center [121, 77] width 147 height 22
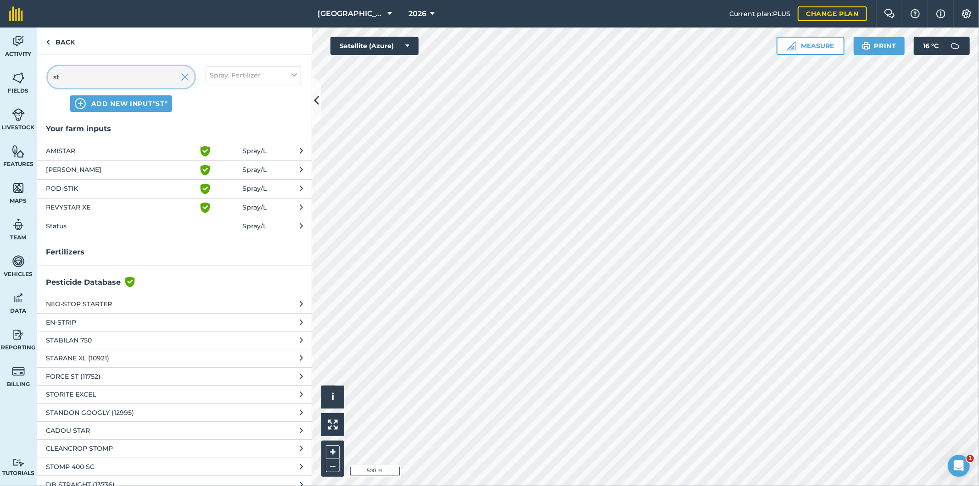
type input "st"
click at [66, 222] on span "Status" at bounding box center [121, 226] width 150 height 10
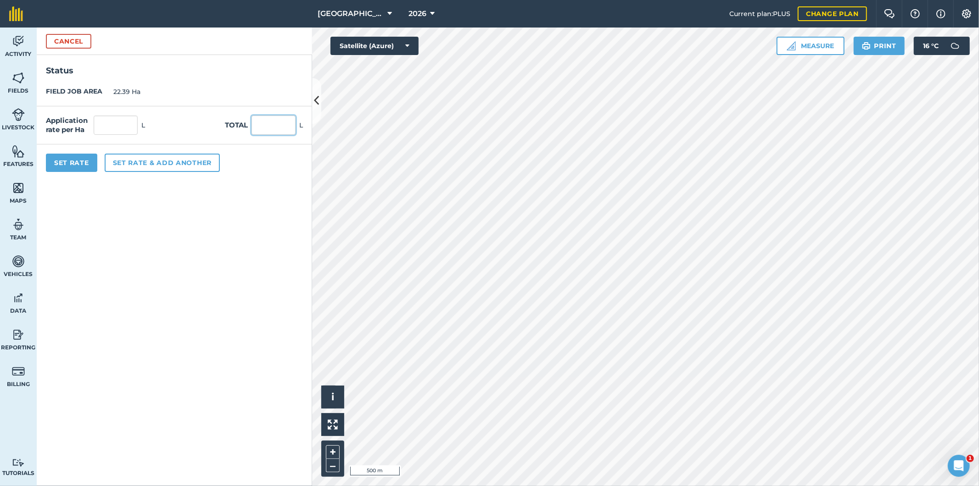
click at [262, 124] on input "text" at bounding box center [273, 125] width 44 height 19
type input ".5"
type input "0.022"
type input "0.5"
click at [187, 126] on div "Application rate per Ha 0.022 L Total 0.5 L" at bounding box center [174, 125] width 275 height 38
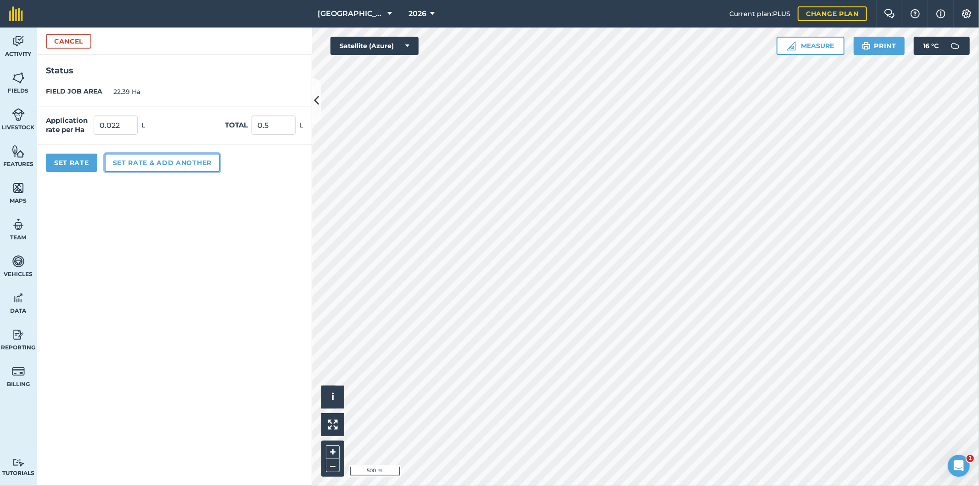
click at [161, 162] on button "Set rate & add another" at bounding box center [162, 163] width 115 height 18
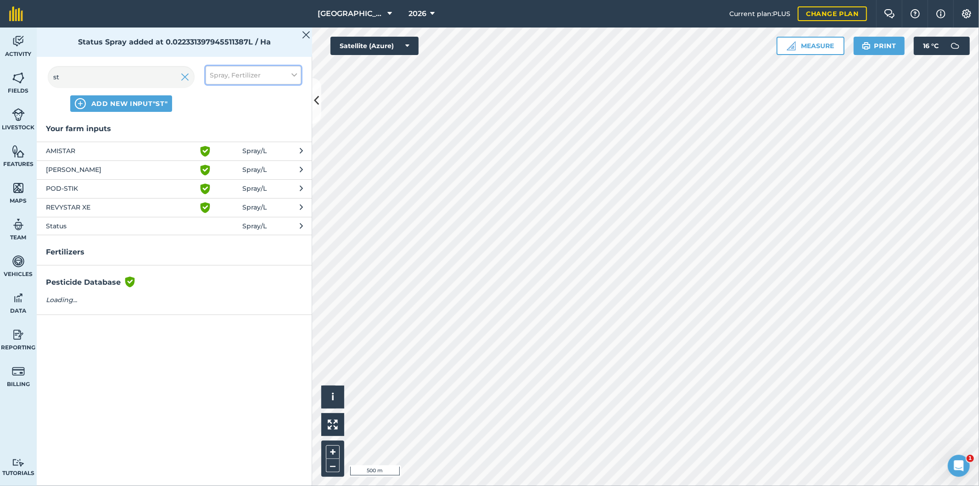
click at [230, 70] on span "Spray, Fertilizer" at bounding box center [235, 75] width 51 height 10
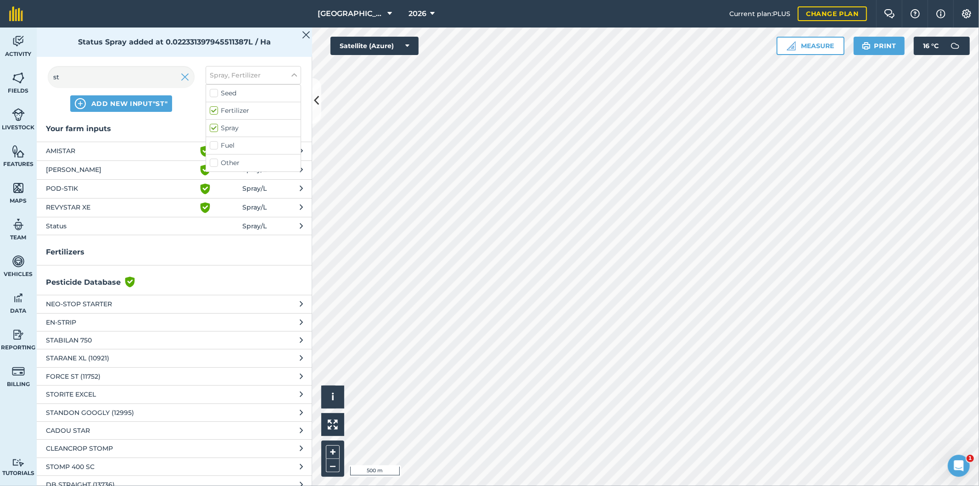
click at [213, 111] on label "Fertilizer" at bounding box center [253, 111] width 87 height 10
click at [213, 111] on input "Fertilizer" at bounding box center [213, 109] width 6 height 6
checkbox input "false"
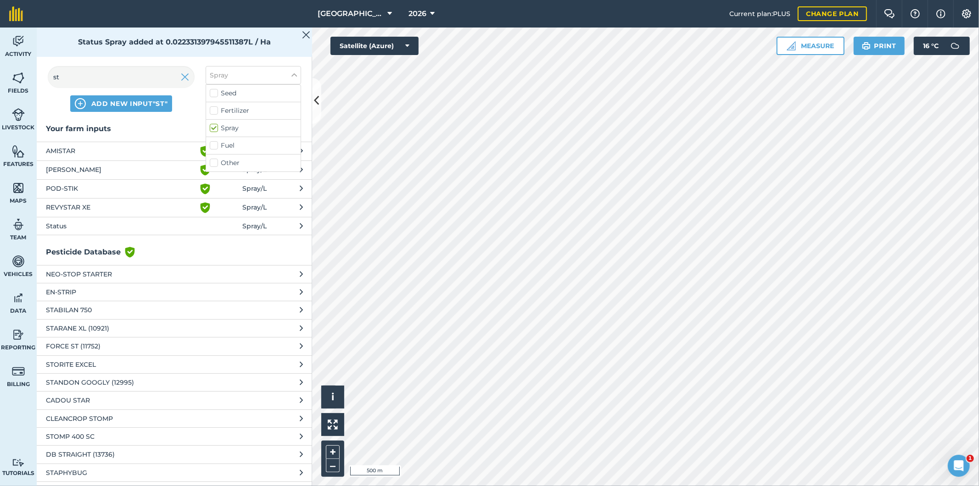
click at [213, 128] on label "Spray" at bounding box center [253, 128] width 87 height 10
click at [213, 128] on input "Spray" at bounding box center [213, 126] width 6 height 6
checkbox input "false"
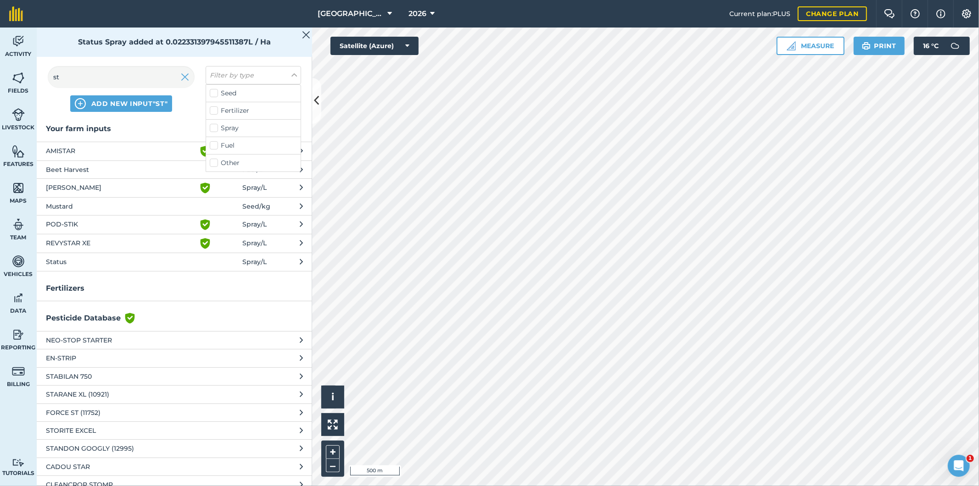
click at [212, 145] on label "Fuel" at bounding box center [253, 146] width 87 height 10
click at [212, 145] on input "Fuel" at bounding box center [213, 144] width 6 height 6
checkbox input "true"
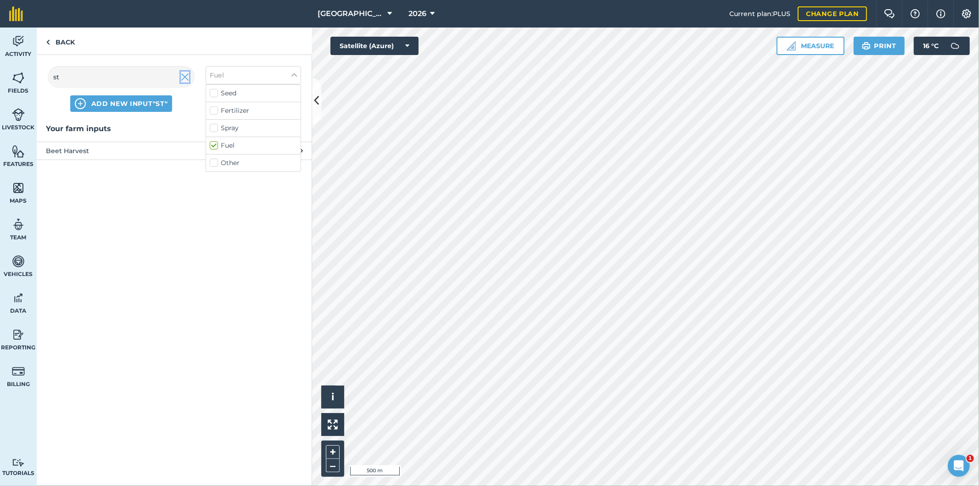
click at [187, 78] on img at bounding box center [185, 77] width 8 height 11
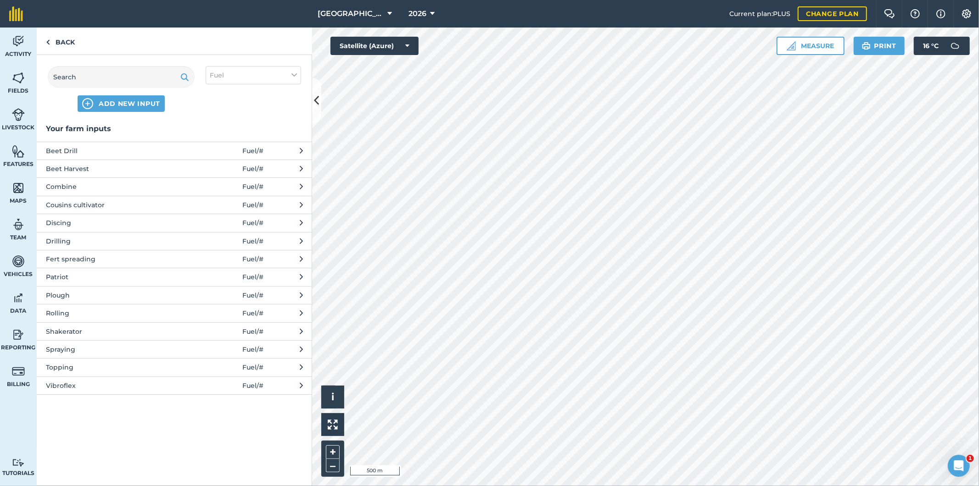
click at [64, 350] on span "Spraying" at bounding box center [121, 350] width 150 height 10
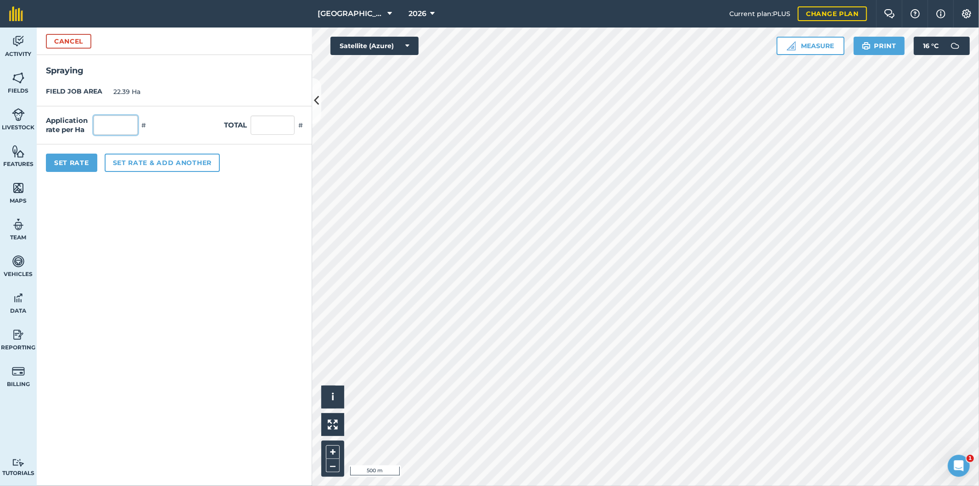
click at [120, 127] on input "text" at bounding box center [116, 125] width 44 height 19
type input "1"
type input "22.39"
click at [75, 163] on button "Set Rate" at bounding box center [71, 163] width 51 height 18
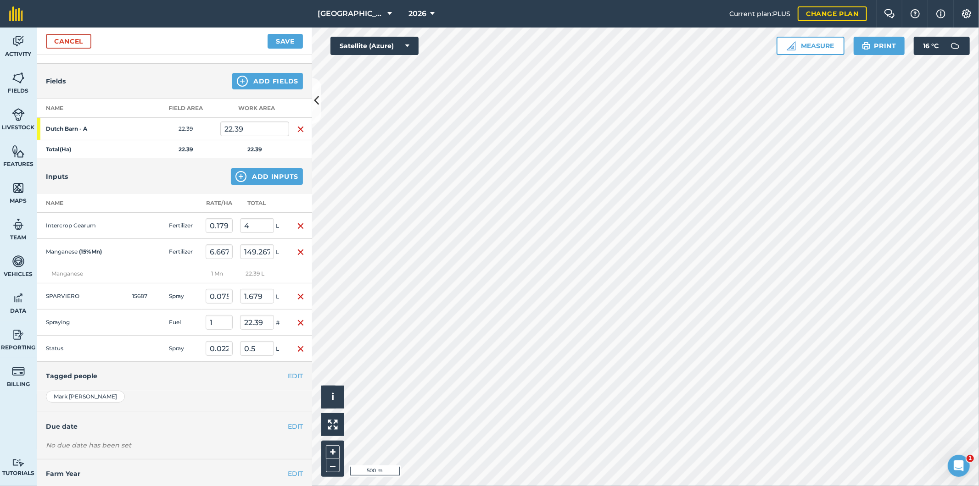
scroll to position [102, 0]
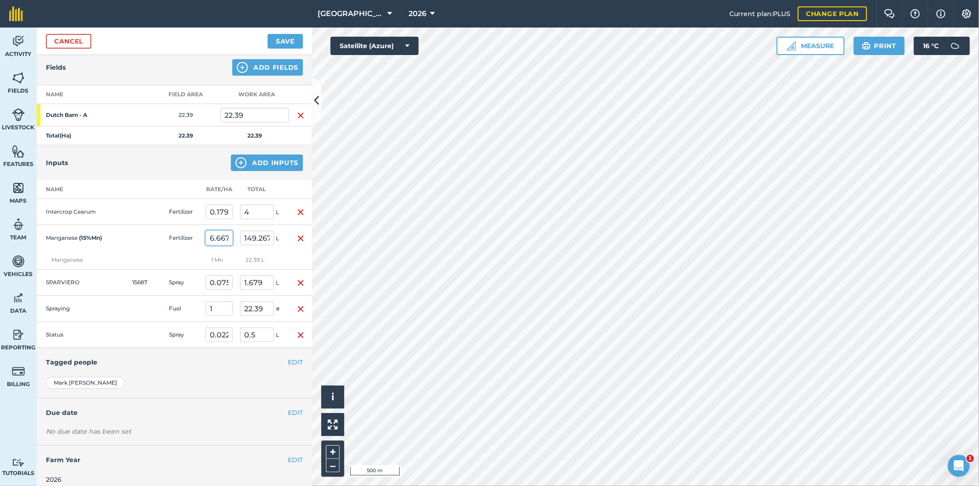
click at [222, 236] on input "6.667" at bounding box center [219, 238] width 27 height 15
drag, startPoint x: 208, startPoint y: 237, endPoint x: 234, endPoint y: 239, distance: 26.7
click at [234, 239] on td "6.667" at bounding box center [219, 238] width 34 height 26
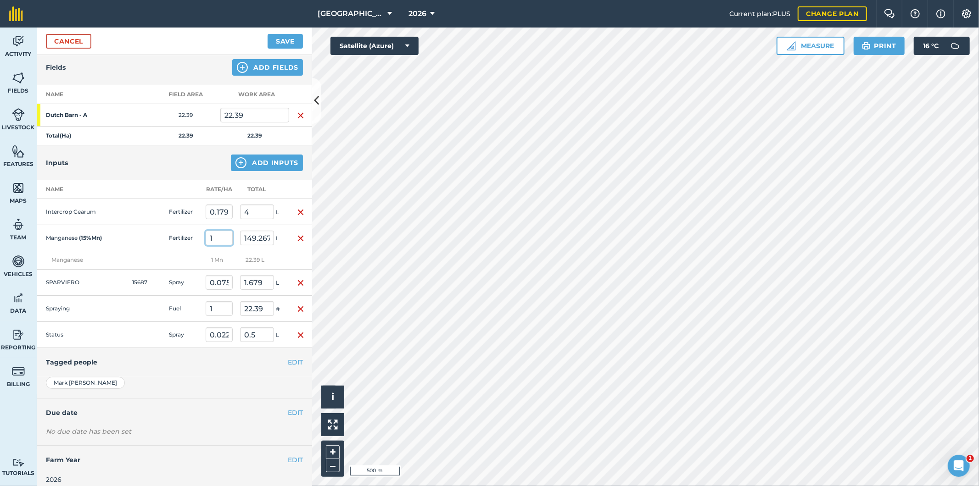
type input "1"
type input "22.39"
click at [157, 244] on td at bounding box center [146, 238] width 37 height 26
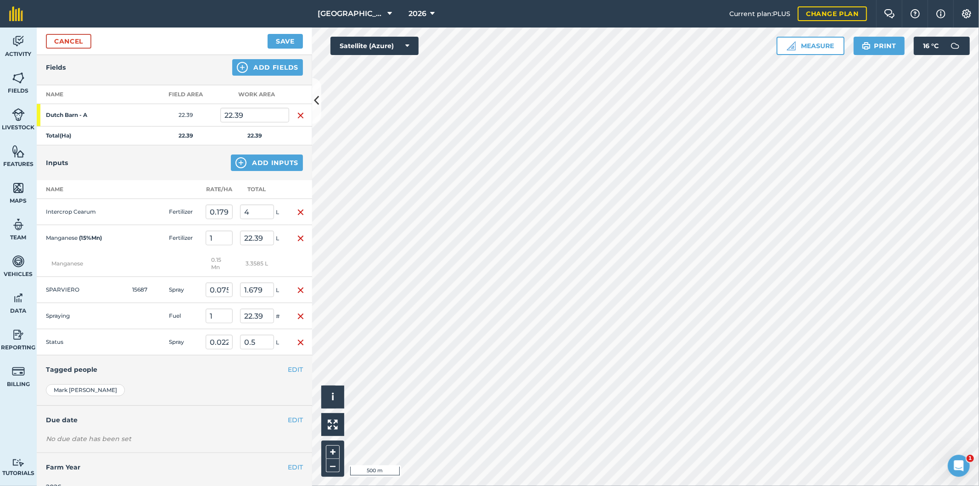
scroll to position [117, 0]
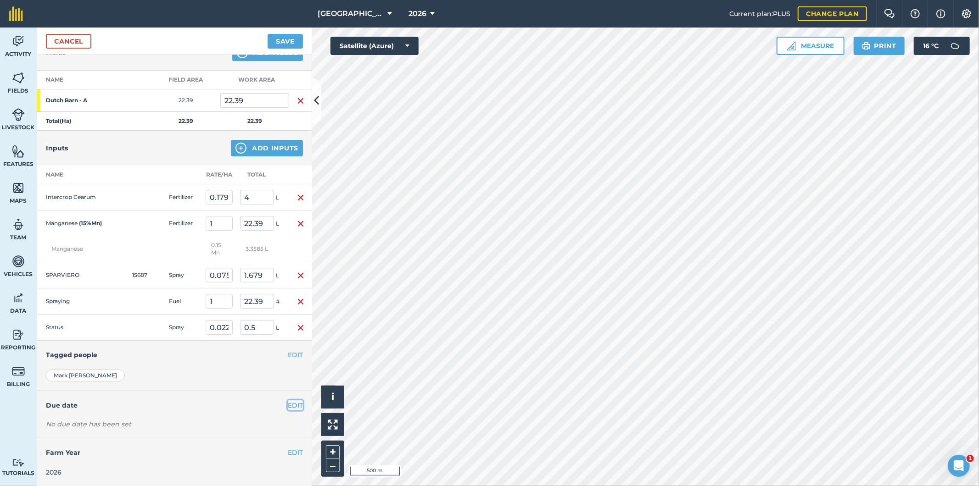
click at [288, 401] on button "EDIT" at bounding box center [295, 406] width 15 height 10
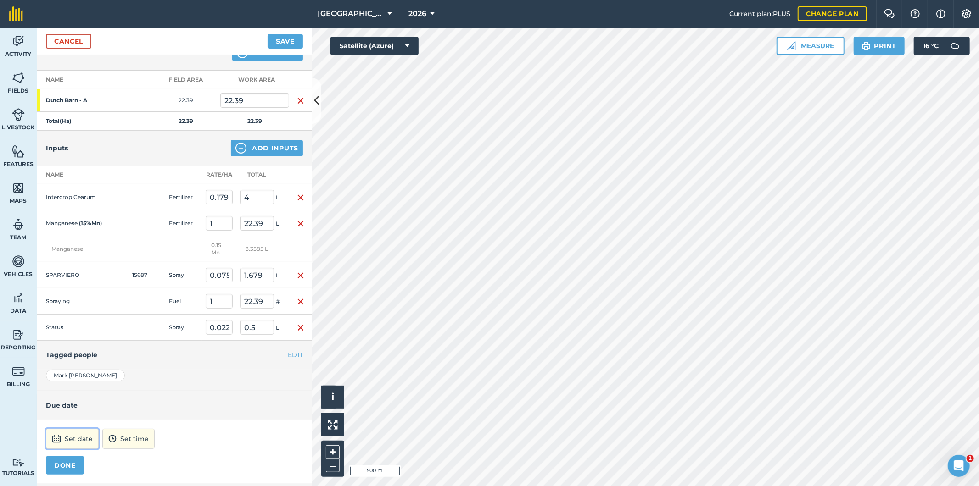
click at [89, 440] on button "Set date" at bounding box center [72, 439] width 53 height 20
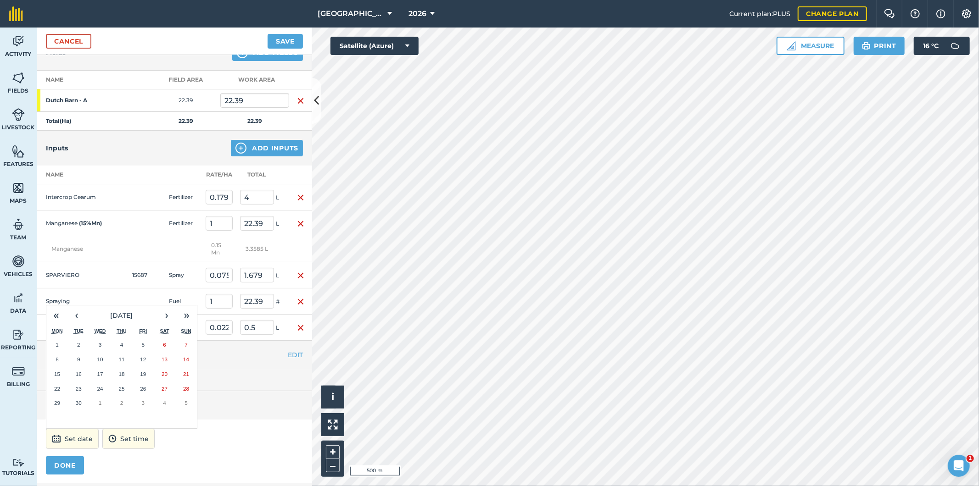
click at [144, 390] on abbr "26" at bounding box center [143, 389] width 6 height 6
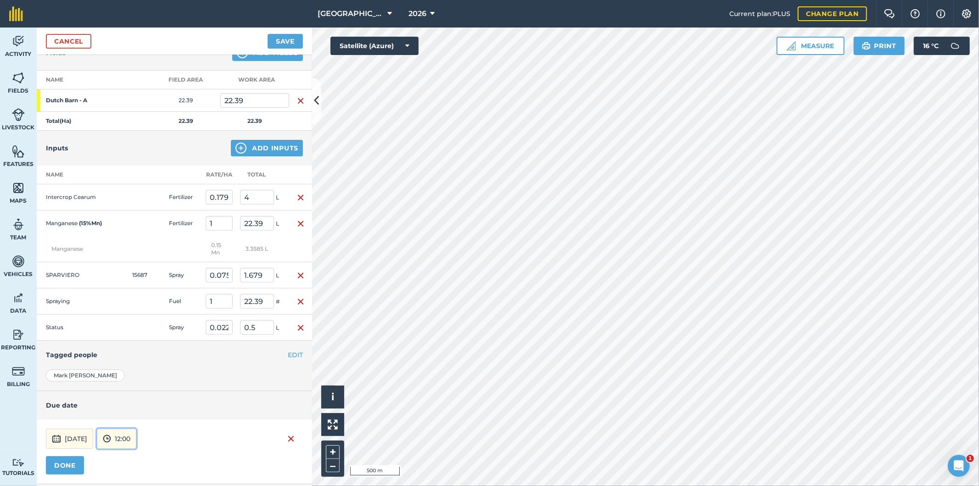
click at [136, 440] on button "12:00" at bounding box center [116, 439] width 39 height 20
click at [140, 386] on button "19:00" at bounding box center [118, 387] width 43 height 15
click at [74, 465] on button "DONE" at bounding box center [65, 466] width 38 height 18
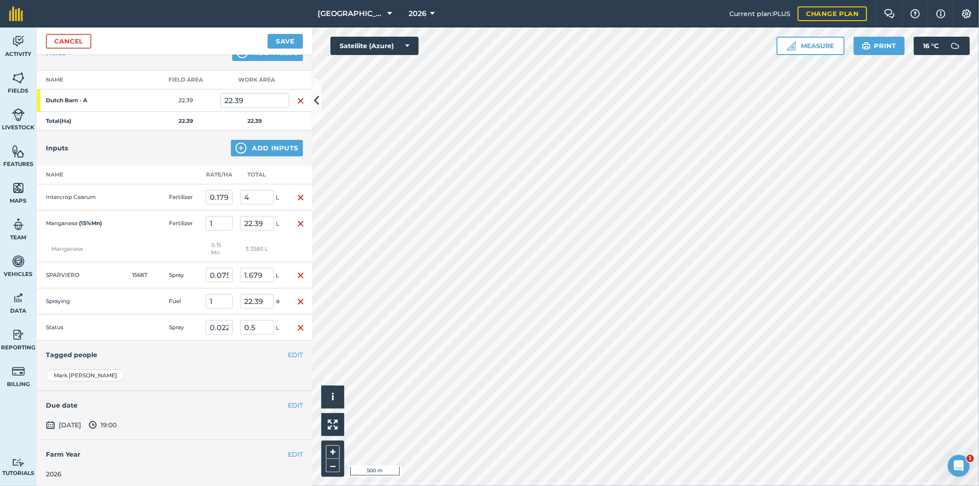
scroll to position [118, 0]
click at [294, 39] on button "Save" at bounding box center [284, 41] width 35 height 15
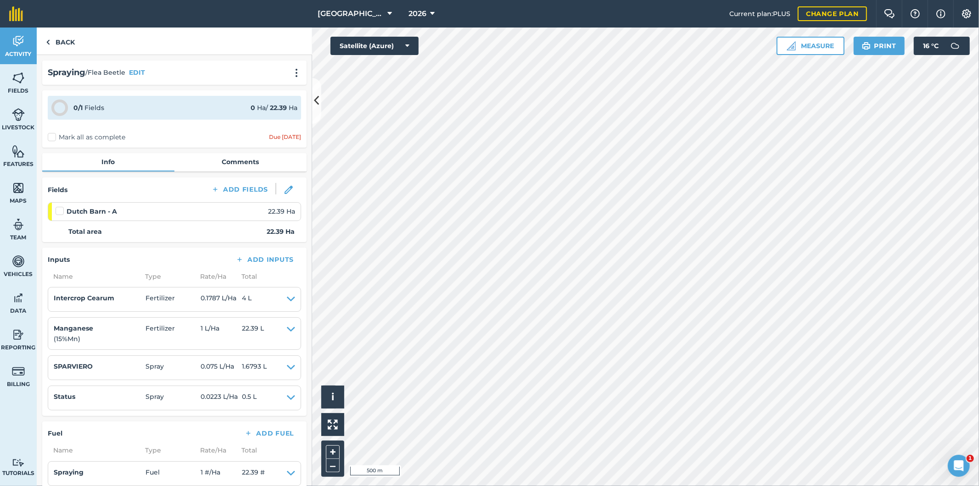
click at [51, 135] on label "Mark all as complete" at bounding box center [87, 138] width 78 height 10
click at [51, 135] on input "Mark all as complete" at bounding box center [51, 136] width 6 height 6
checkbox input "false"
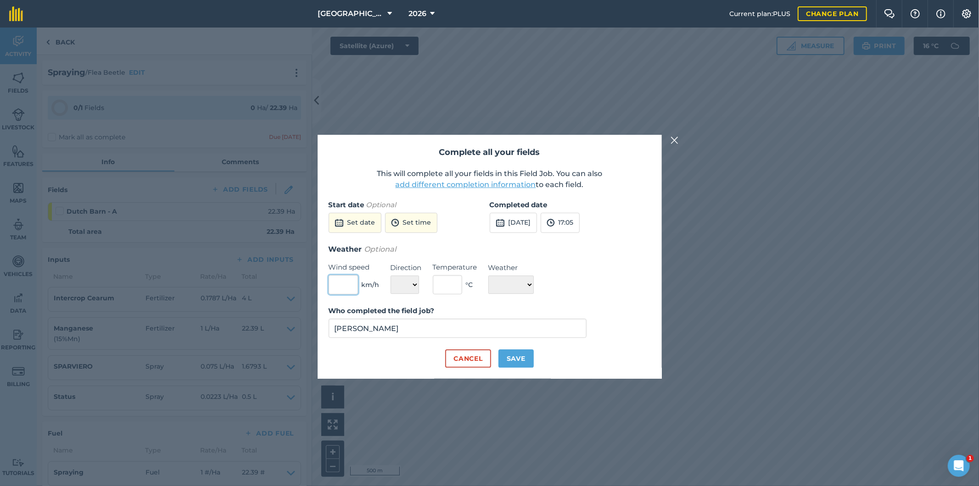
click at [341, 285] on input "text" at bounding box center [343, 284] width 29 height 19
type input "2"
click at [395, 287] on select "N NE E SE S SW W NW" at bounding box center [404, 285] width 28 height 18
select select "NE"
click at [390, 276] on select "N NE E SE S SW W NW" at bounding box center [404, 285] width 28 height 18
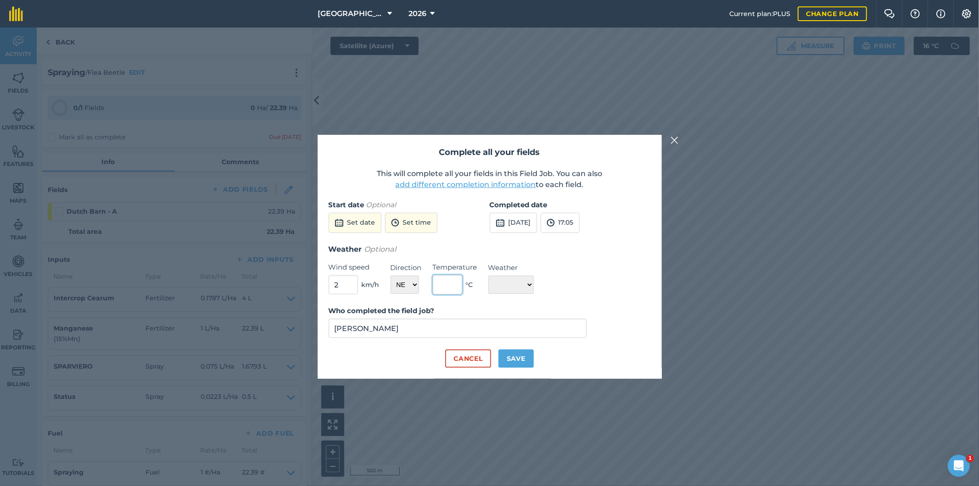
click at [447, 287] on input "text" at bounding box center [447, 284] width 29 height 19
type input "14"
click at [515, 289] on select "☀️ Sunny 🌧 Rainy ⛅️ Cloudy 🌨 Snow ❄️ Icy" at bounding box center [510, 285] width 45 height 18
select select "Cloudy"
click at [488, 276] on select "☀️ Sunny 🌧 Rainy ⛅️ Cloudy 🌨 Snow ❄️ Icy" at bounding box center [510, 285] width 45 height 18
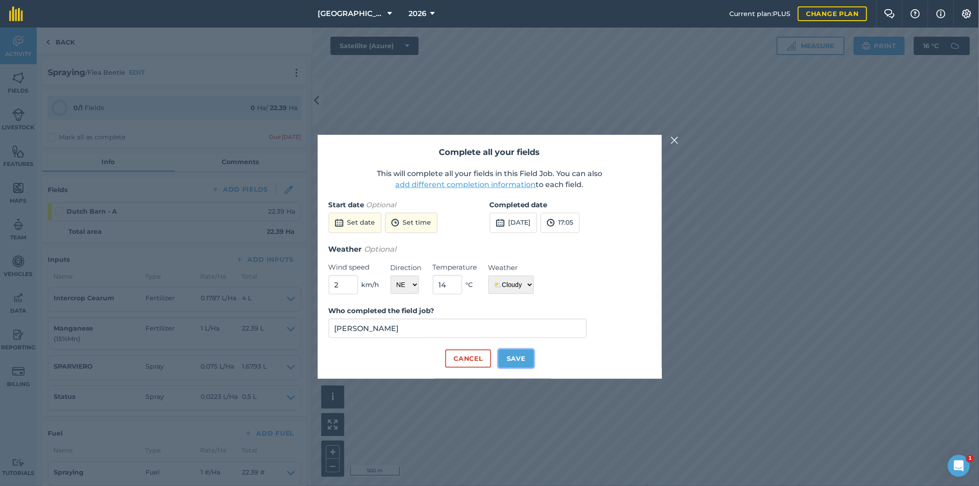
click at [519, 362] on button "Save" at bounding box center [515, 359] width 35 height 18
checkbox input "true"
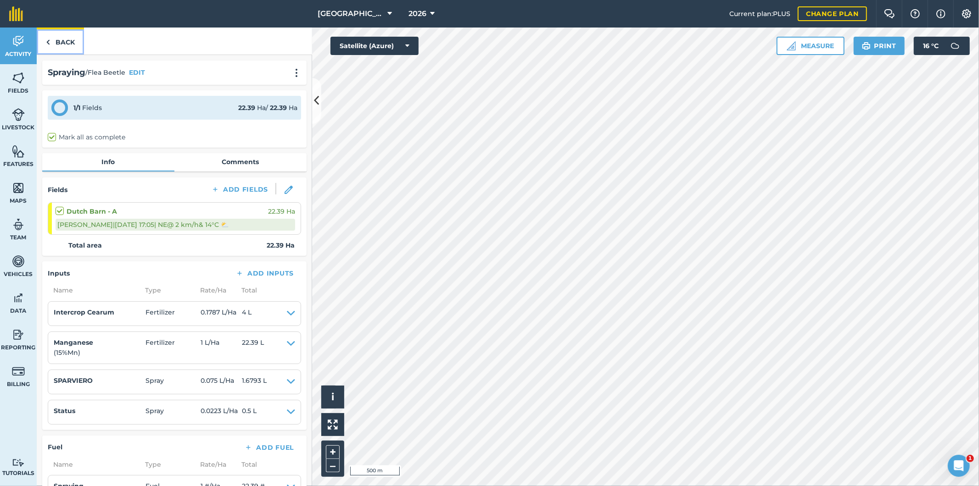
click at [63, 39] on link "Back" at bounding box center [60, 41] width 47 height 27
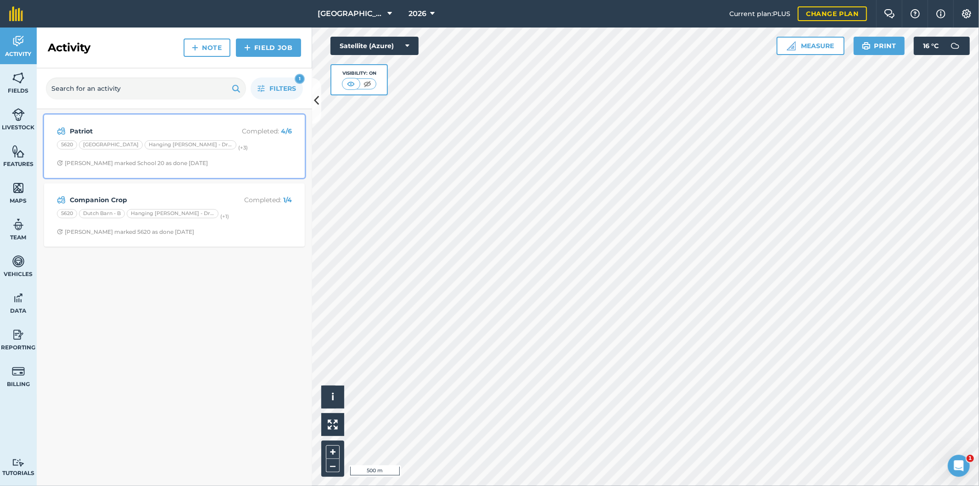
click at [241, 147] on div "[STREET_ADDRESS][PERSON_NAME] (+ 3 )" at bounding box center [174, 146] width 235 height 12
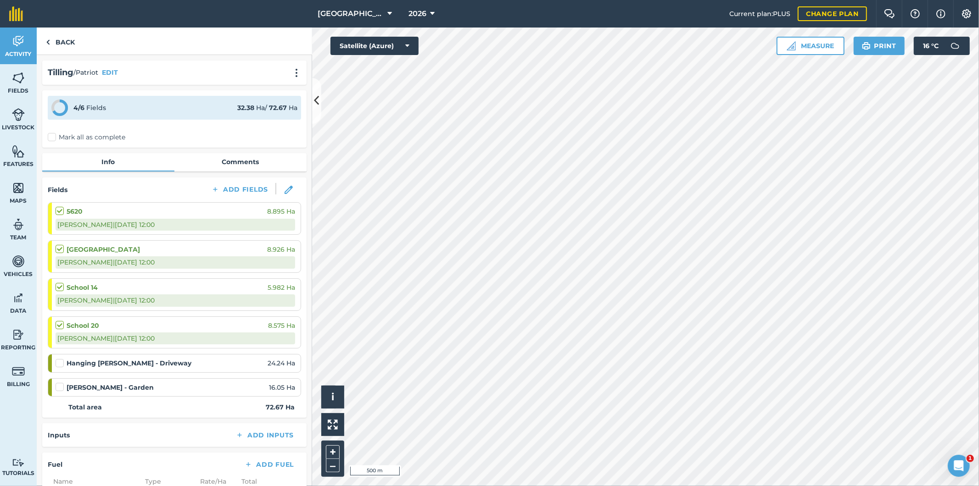
click at [56, 136] on label "Mark all as complete" at bounding box center [87, 138] width 78 height 10
click at [54, 136] on input "Mark all as complete" at bounding box center [51, 136] width 6 height 6
checkbox input "false"
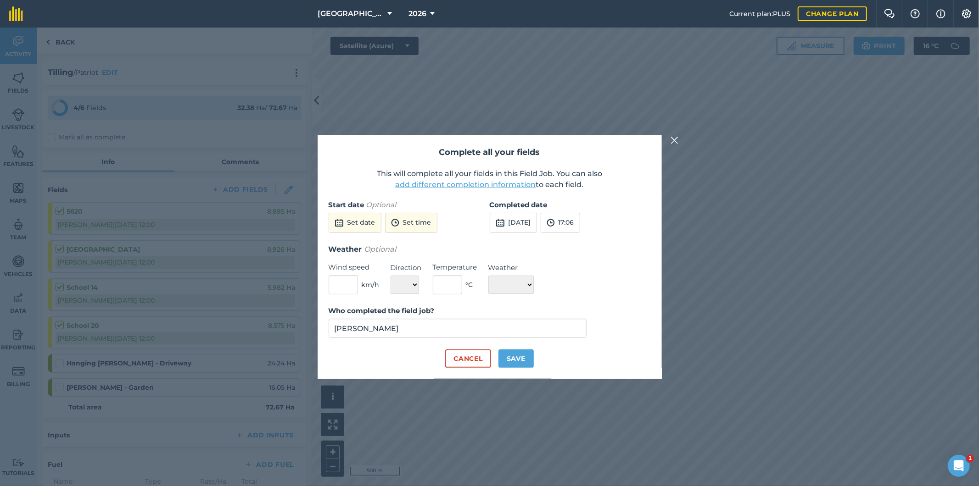
click at [441, 180] on button "add different completion information" at bounding box center [465, 184] width 140 height 11
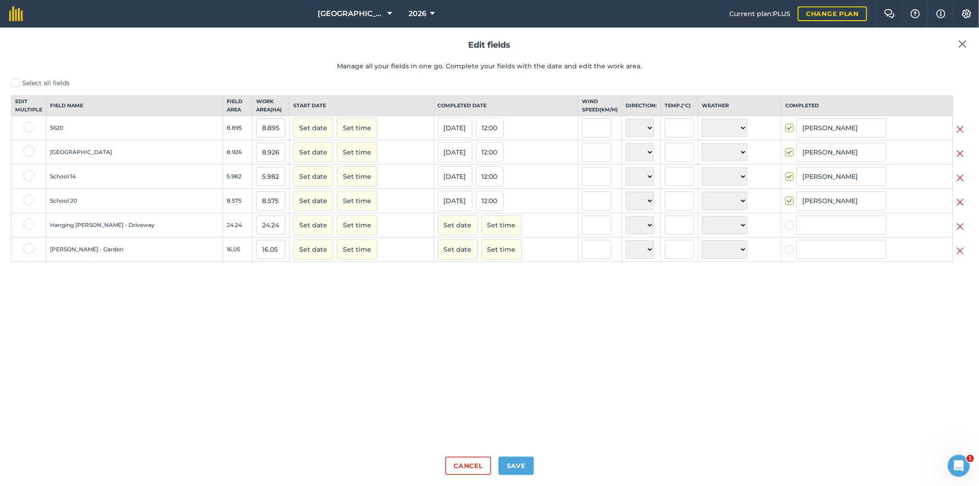
click at [26, 254] on label at bounding box center [28, 248] width 11 height 11
click at [26, 249] on input "checkbox" at bounding box center [26, 246] width 6 height 6
checkbox input "true"
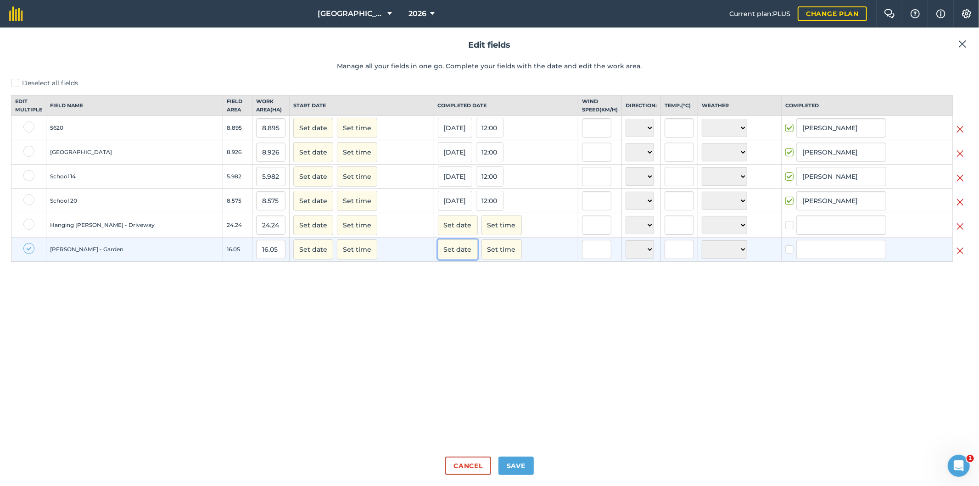
click at [438, 260] on button "Set date" at bounding box center [458, 249] width 40 height 20
click at [532, 340] on abbr "26" at bounding box center [534, 337] width 5 height 5
checkbox input "true"
click at [810, 259] on input "[PERSON_NAME]" at bounding box center [841, 249] width 90 height 19
click at [813, 278] on li "[PERSON_NAME]" at bounding box center [840, 269] width 89 height 19
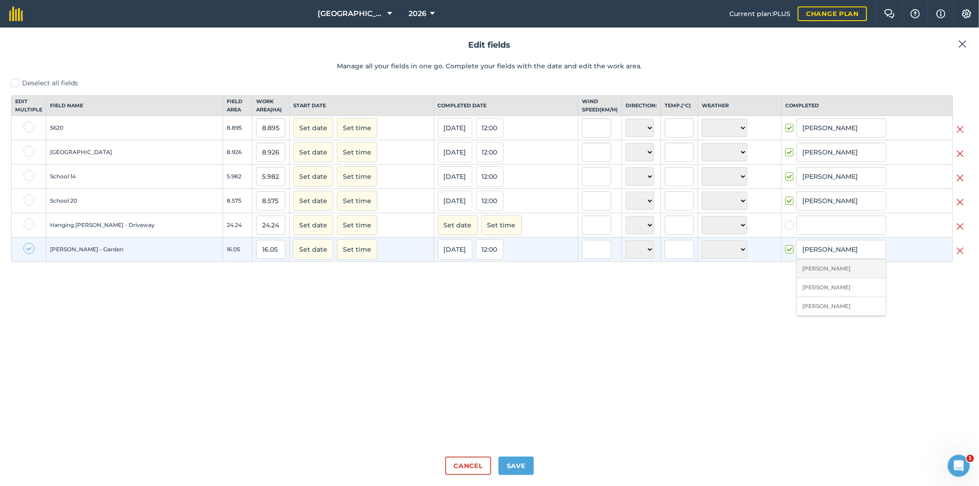
type input "[PERSON_NAME]"
click at [521, 465] on button "Save" at bounding box center [515, 466] width 35 height 18
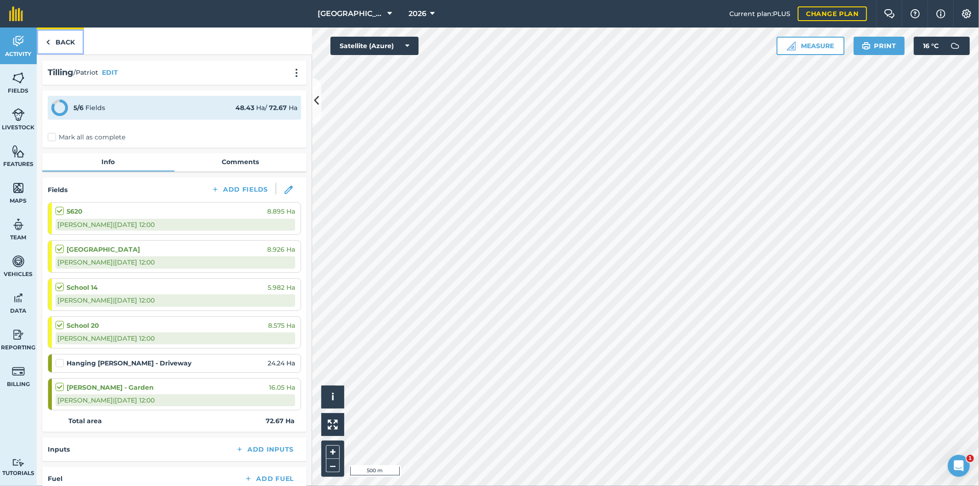
click at [71, 43] on link "Back" at bounding box center [60, 41] width 47 height 27
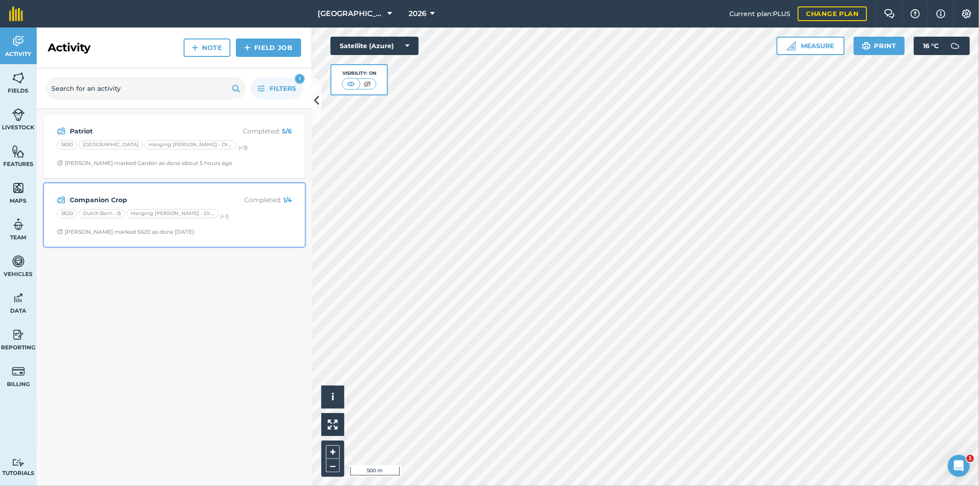
click at [220, 200] on p "Completed : 1 / 4" at bounding box center [255, 200] width 73 height 10
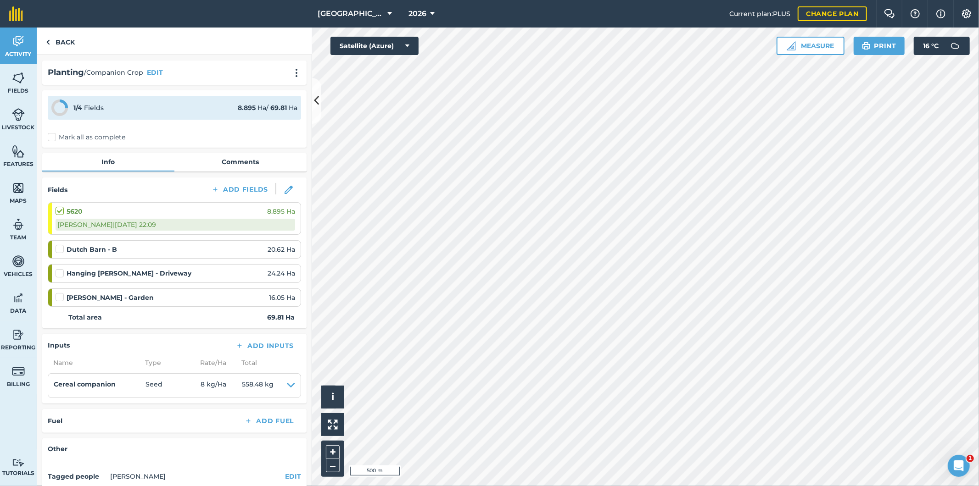
click at [69, 134] on label "Mark all as complete" at bounding box center [87, 138] width 78 height 10
click at [54, 134] on input "Mark all as complete" at bounding box center [51, 136] width 6 height 6
checkbox input "false"
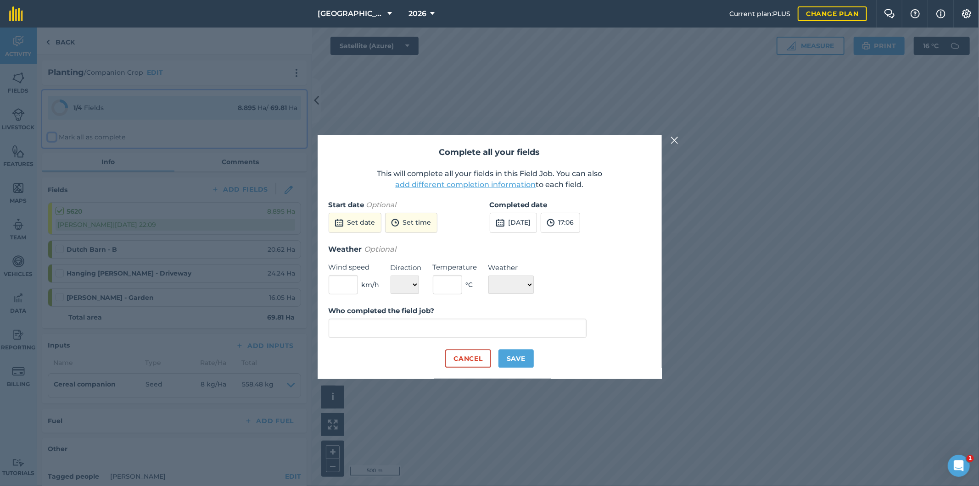
type input "[PERSON_NAME]"
click at [440, 184] on button "add different completion information" at bounding box center [465, 184] width 140 height 11
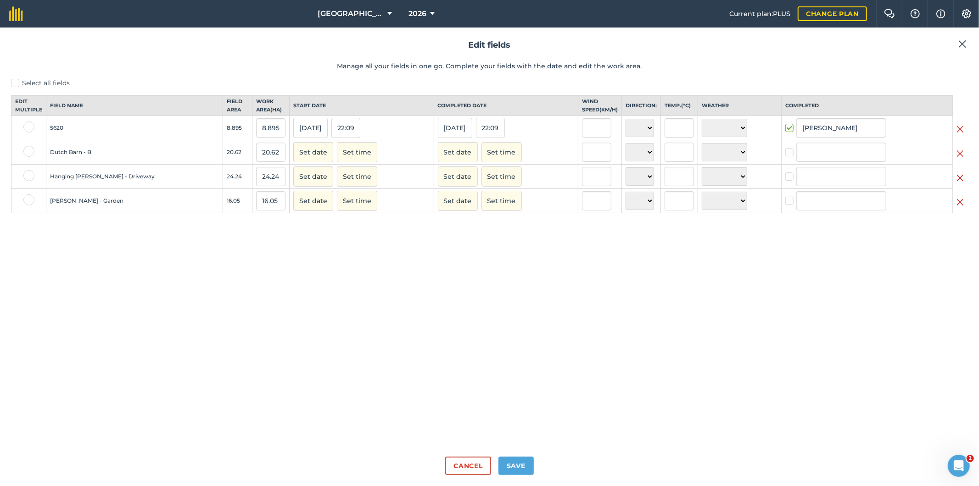
click at [28, 206] on label at bounding box center [28, 200] width 11 height 11
click at [28, 200] on input "checkbox" at bounding box center [26, 198] width 6 height 6
checkbox input "true"
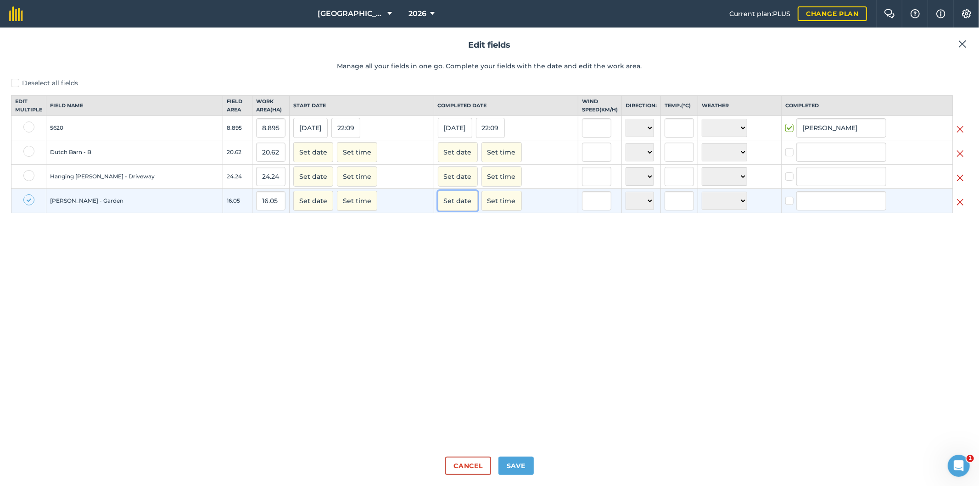
click at [438, 211] on button "Set date" at bounding box center [458, 201] width 40 height 20
click at [532, 292] on abbr "26" at bounding box center [534, 289] width 5 height 5
checkbox input "true"
click at [842, 211] on input "[PERSON_NAME]" at bounding box center [841, 200] width 90 height 19
click at [822, 230] on li "[PERSON_NAME]" at bounding box center [840, 220] width 89 height 19
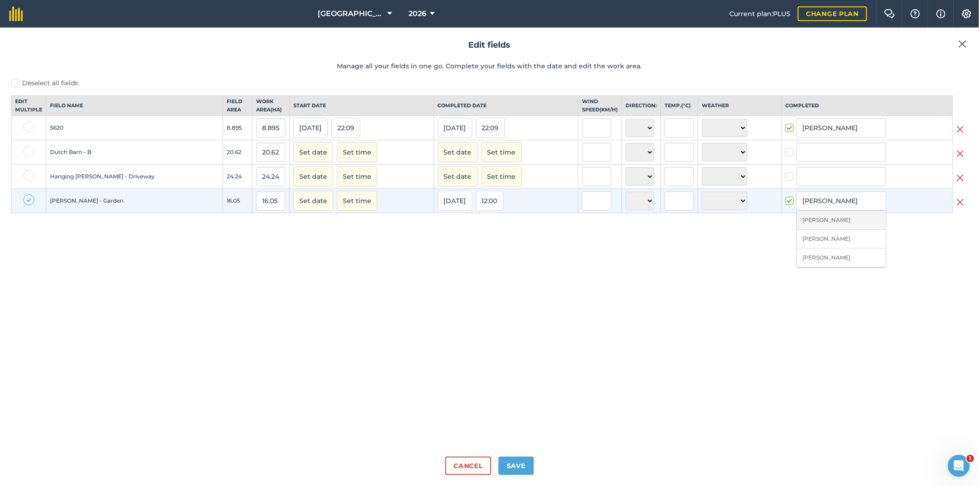
type input "[PERSON_NAME]"
click at [524, 466] on button "Save" at bounding box center [515, 466] width 35 height 18
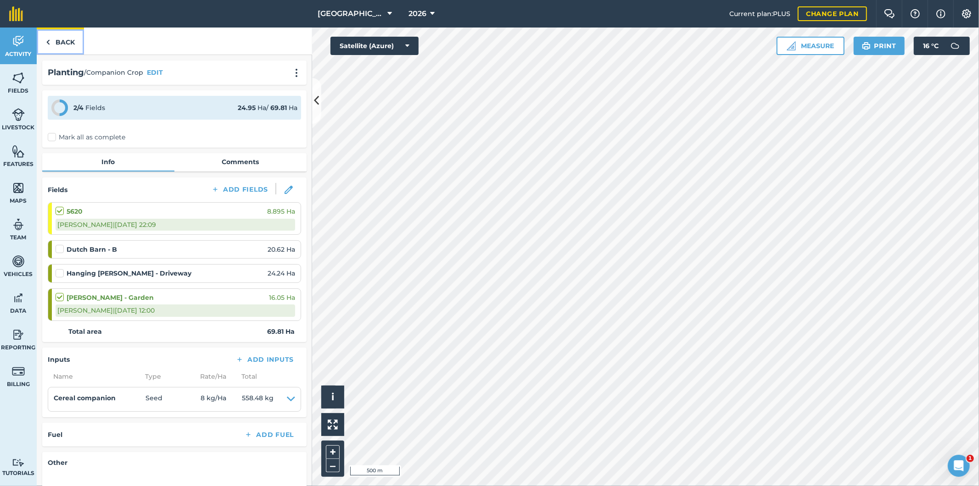
click at [60, 40] on link "Back" at bounding box center [60, 41] width 47 height 27
